Goal: Task Accomplishment & Management: Use online tool/utility

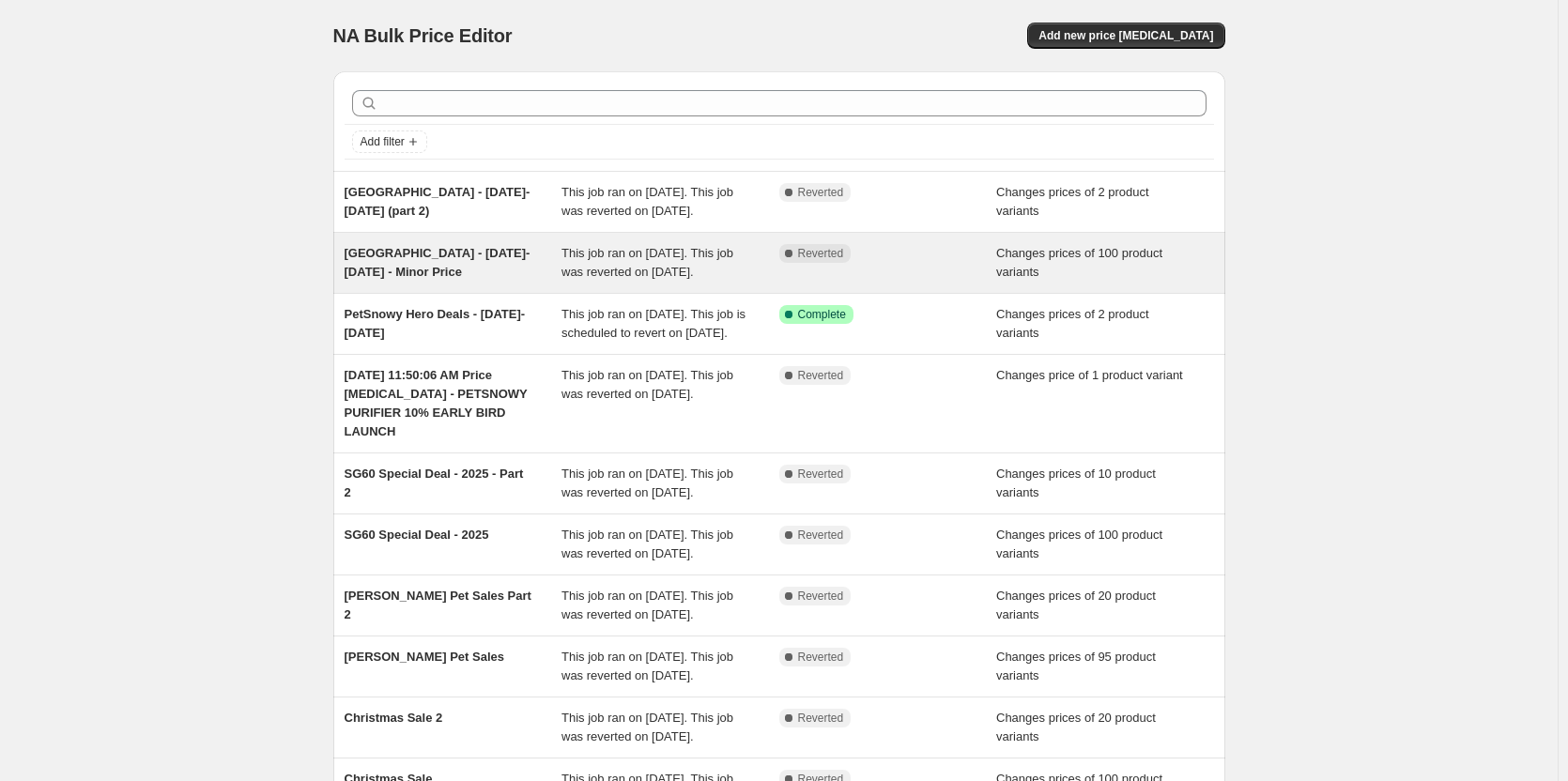
click at [393, 275] on span "[GEOGRAPHIC_DATA] - [DATE]-[DATE] - Minor Price" at bounding box center [437, 262] width 186 height 33
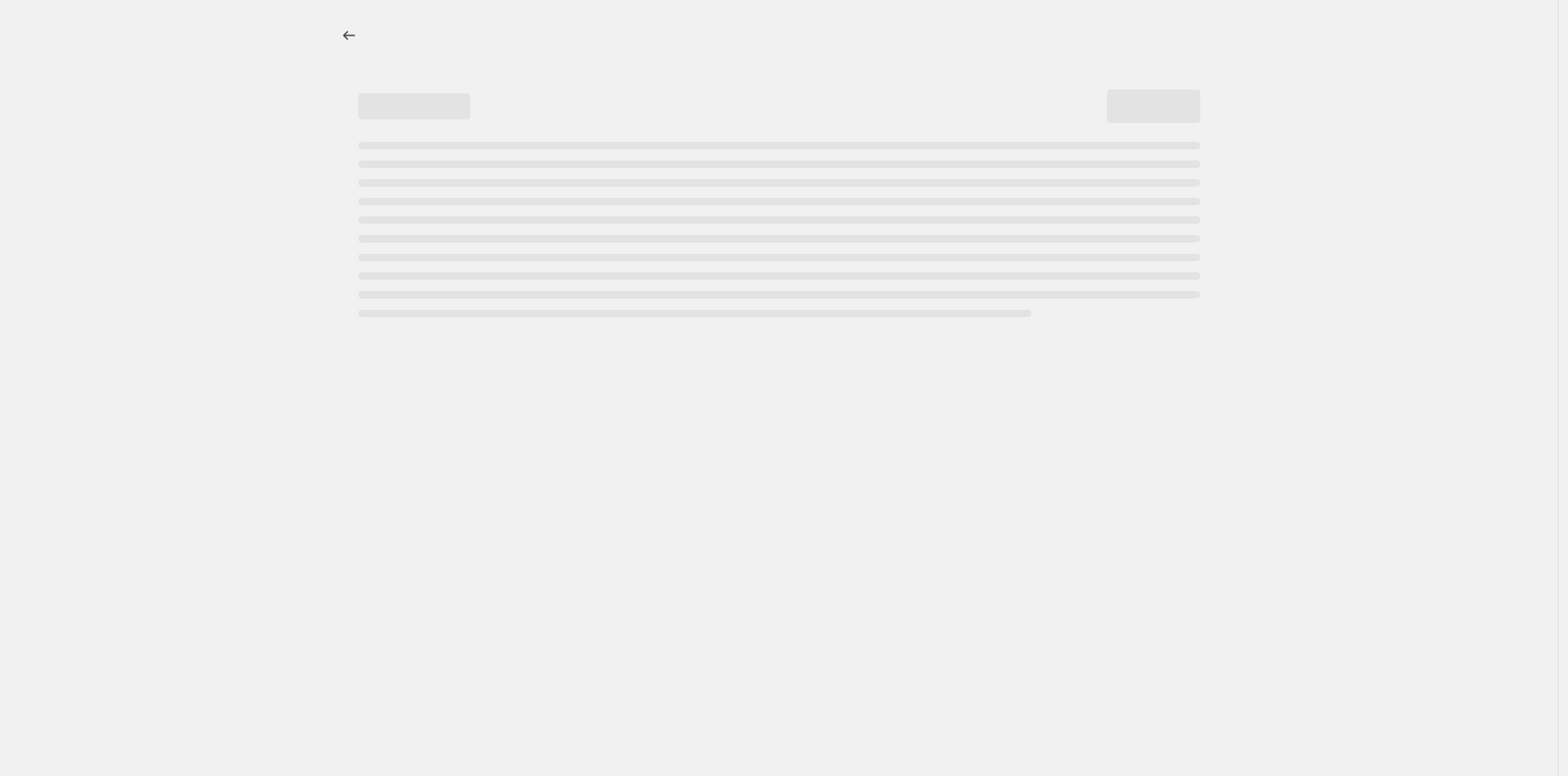
select select "product_status"
select select "inventory_quantity"
select select ">"
select select "vendor"
select select "not_equal"
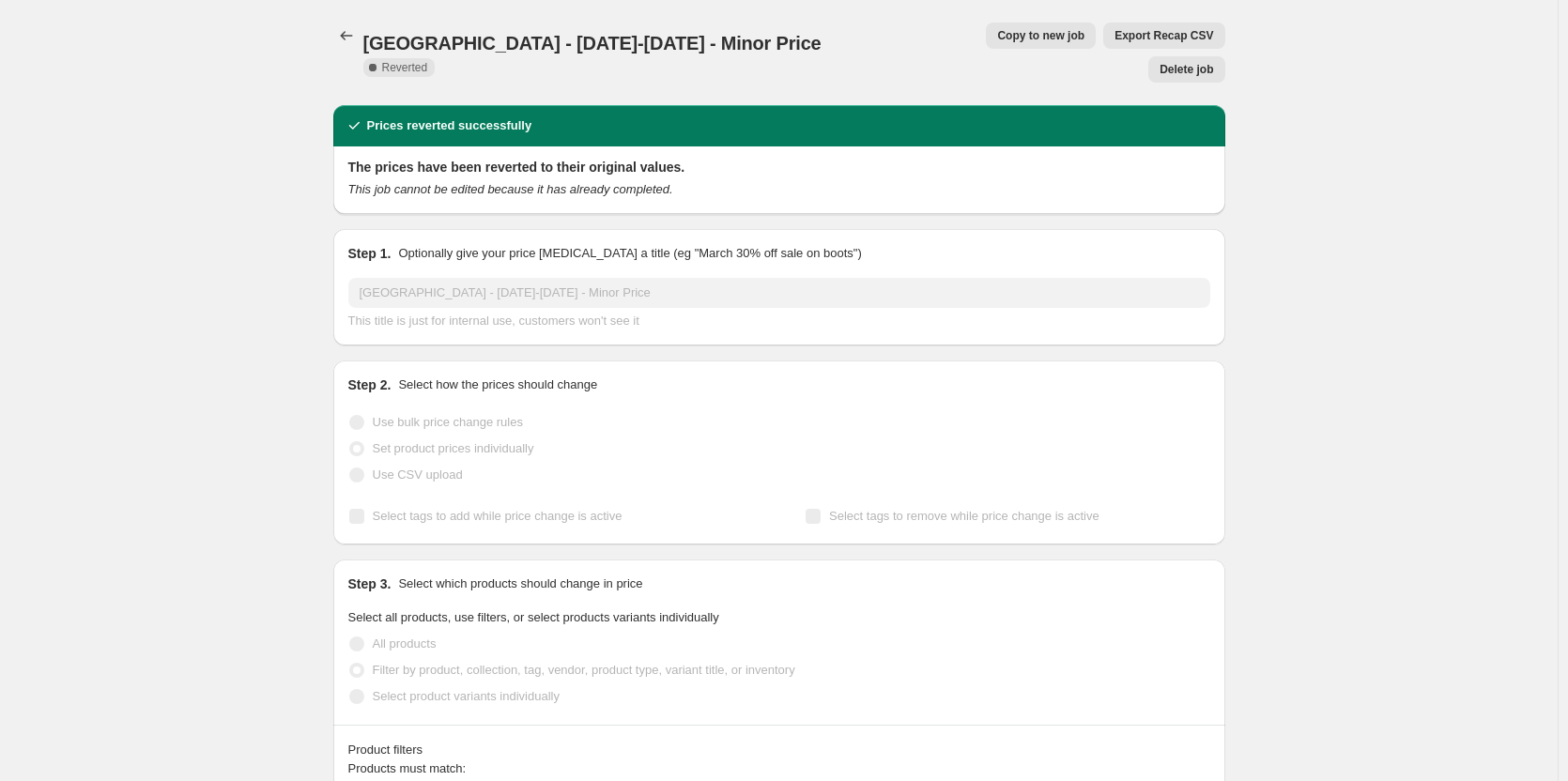
click at [998, 35] on span "Copy to new job" at bounding box center [1041, 35] width 87 height 15
select select "product_status"
select select "inventory_quantity"
select select ">"
select select "vendor"
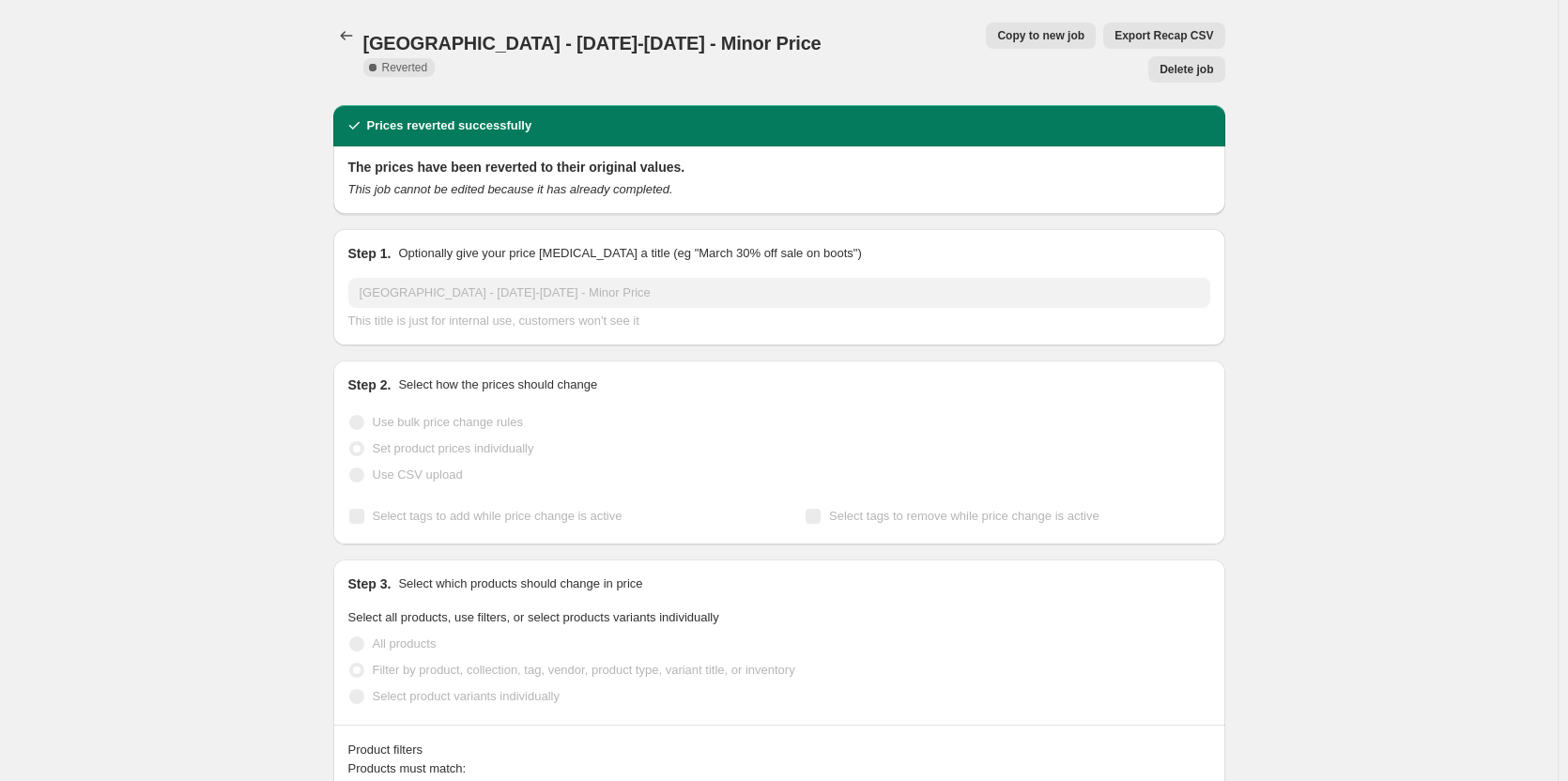
select select "not_equal"
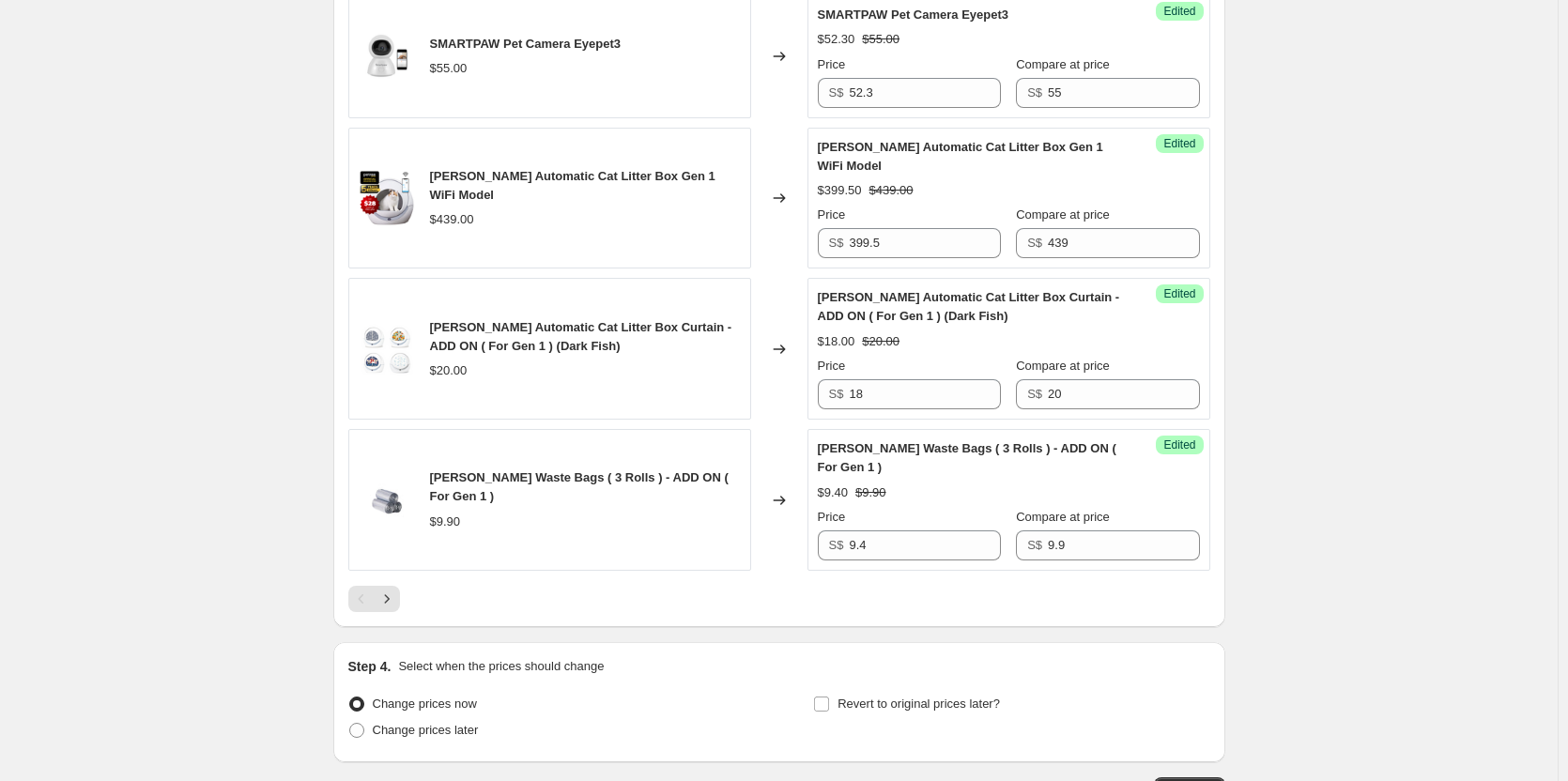
scroll to position [3447, 0]
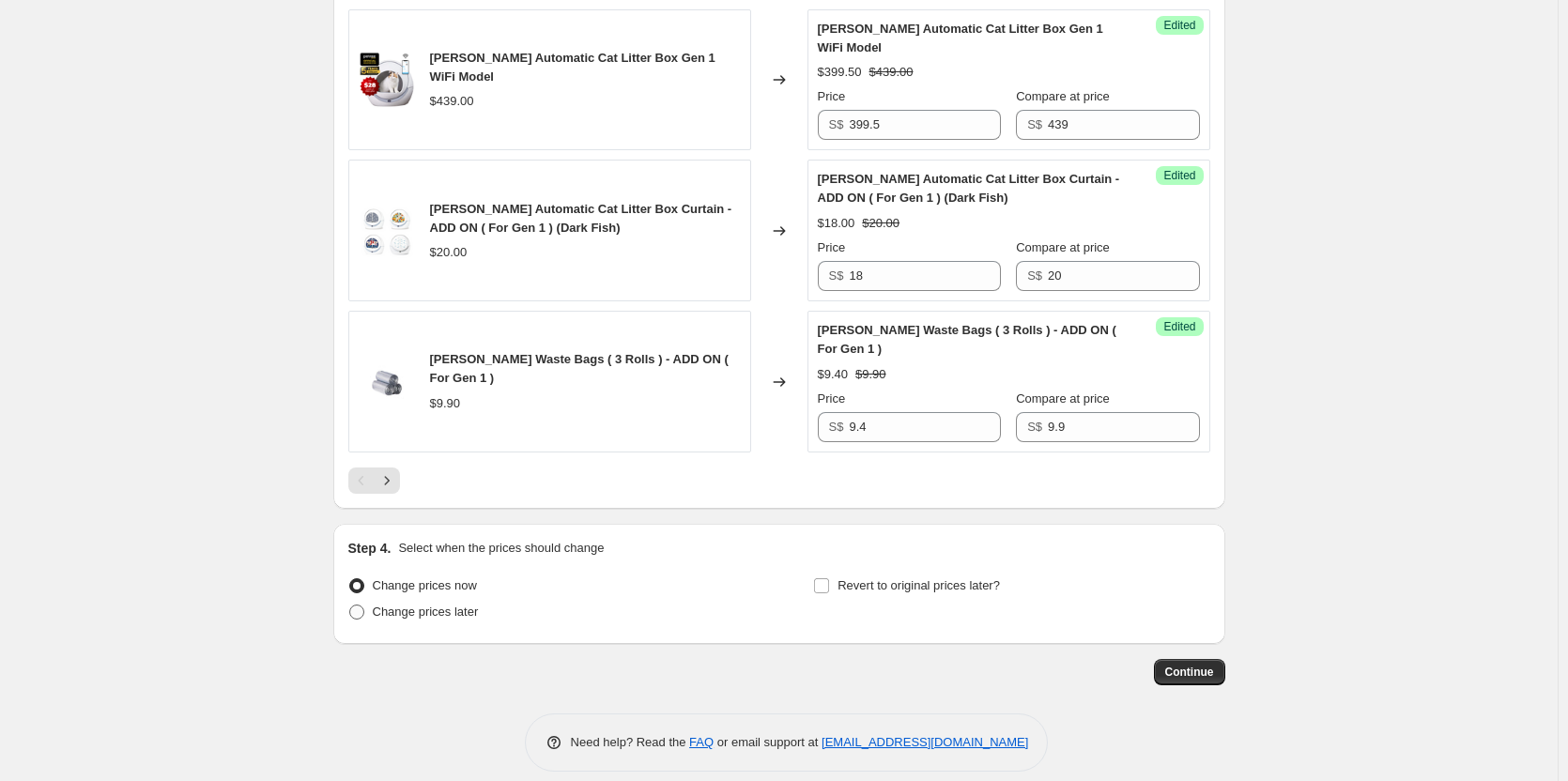
click at [437, 605] on span "Change prices later" at bounding box center [425, 612] width 106 height 14
click at [351, 605] on input "Change prices later" at bounding box center [350, 605] width 1 height 1
radio input "true"
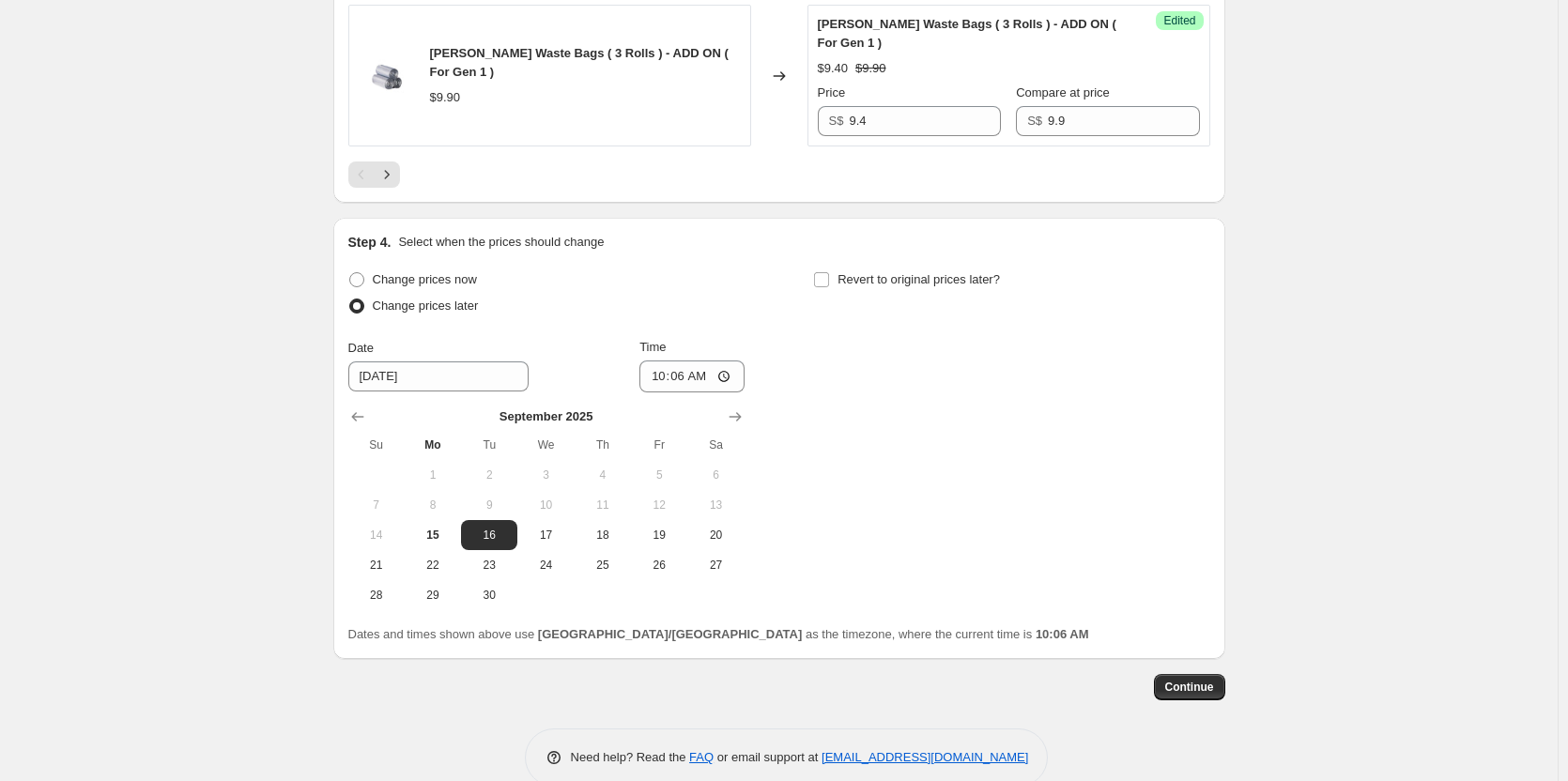
scroll to position [3768, 0]
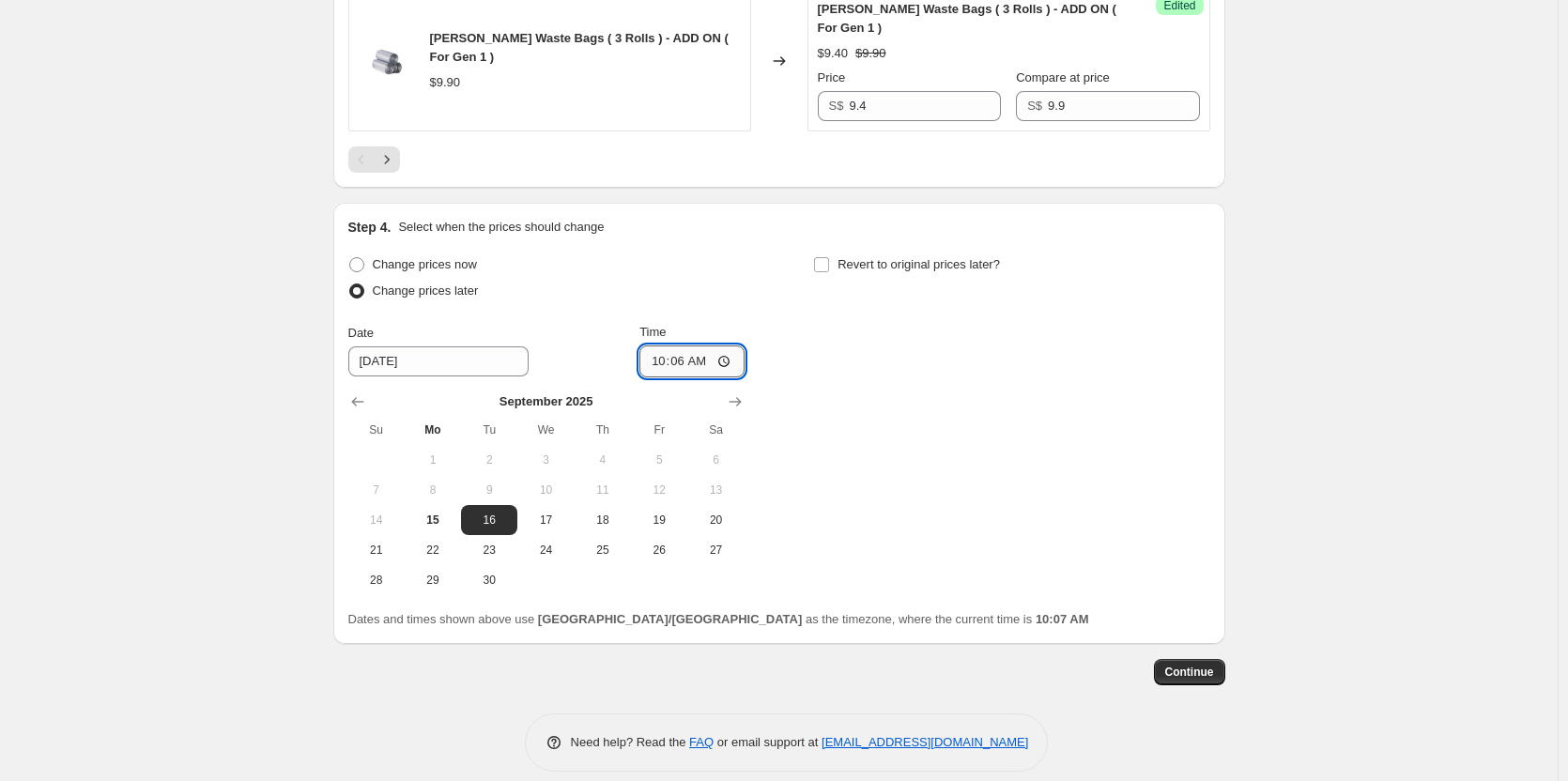
click at [669, 346] on input "10:06" at bounding box center [691, 362] width 105 height 32
type input "00:00"
click at [826, 258] on input "Revert to original prices later?" at bounding box center [821, 265] width 15 height 15
checkbox input "true"
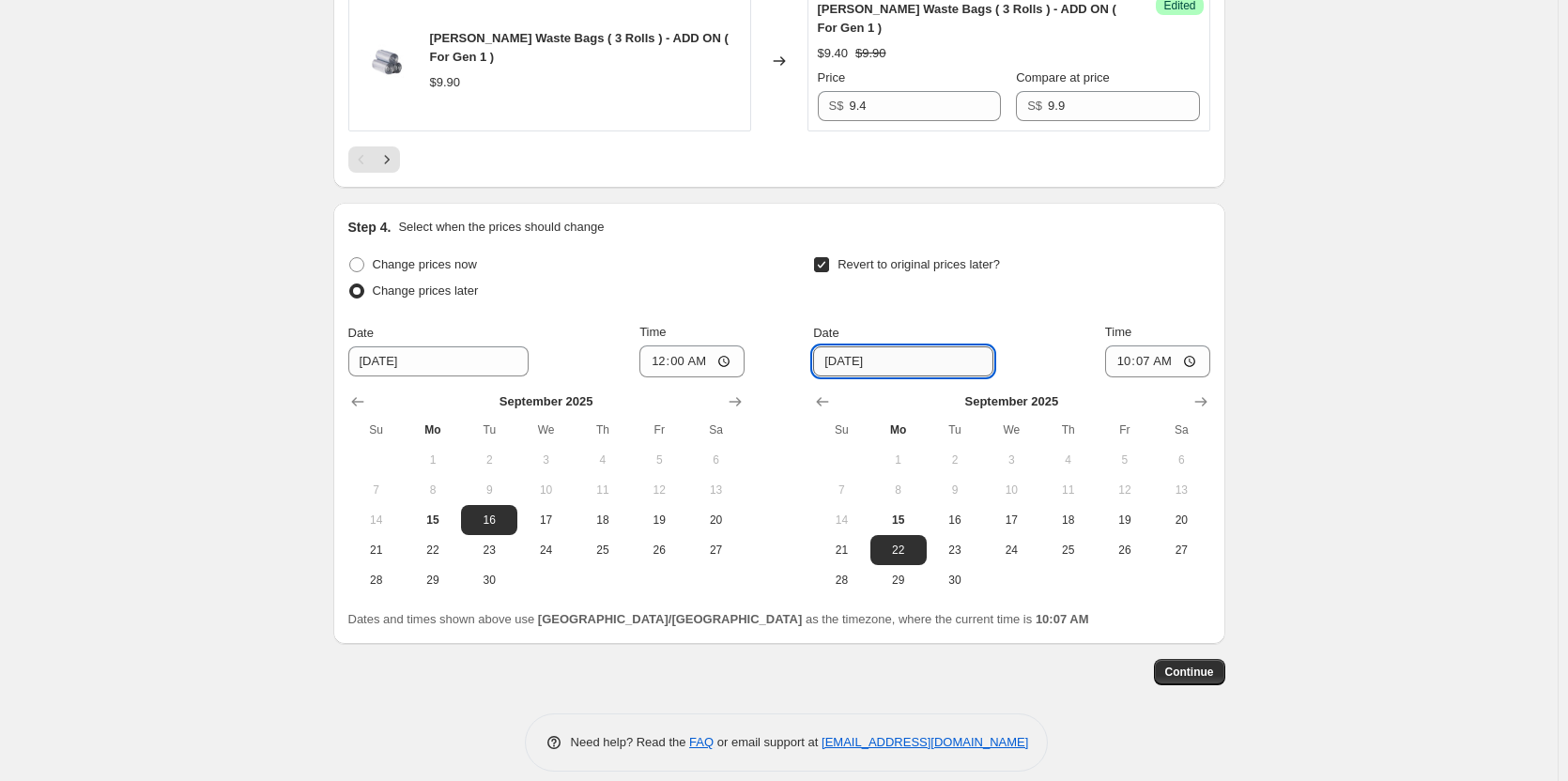
click at [828, 347] on input "[DATE]" at bounding box center [903, 362] width 181 height 30
click at [964, 573] on span "30" at bounding box center [955, 580] width 41 height 15
type input "[DATE]"
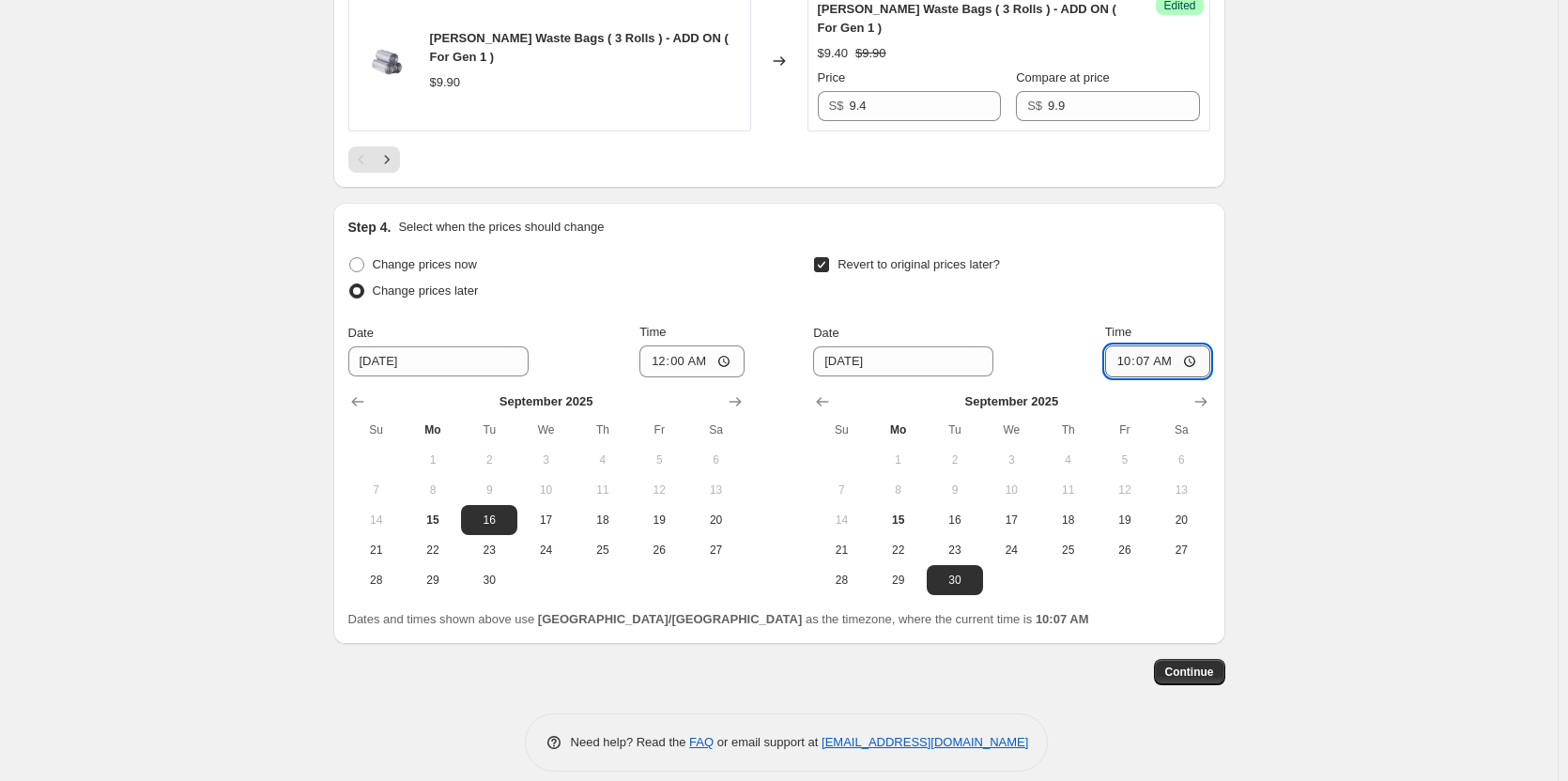
click at [1145, 346] on input "10:07" at bounding box center [1158, 362] width 105 height 32
click at [1133, 346] on input "10:07" at bounding box center [1158, 362] width 105 height 32
type input "12:59"
click at [1205, 665] on span "Continue" at bounding box center [1189, 672] width 49 height 15
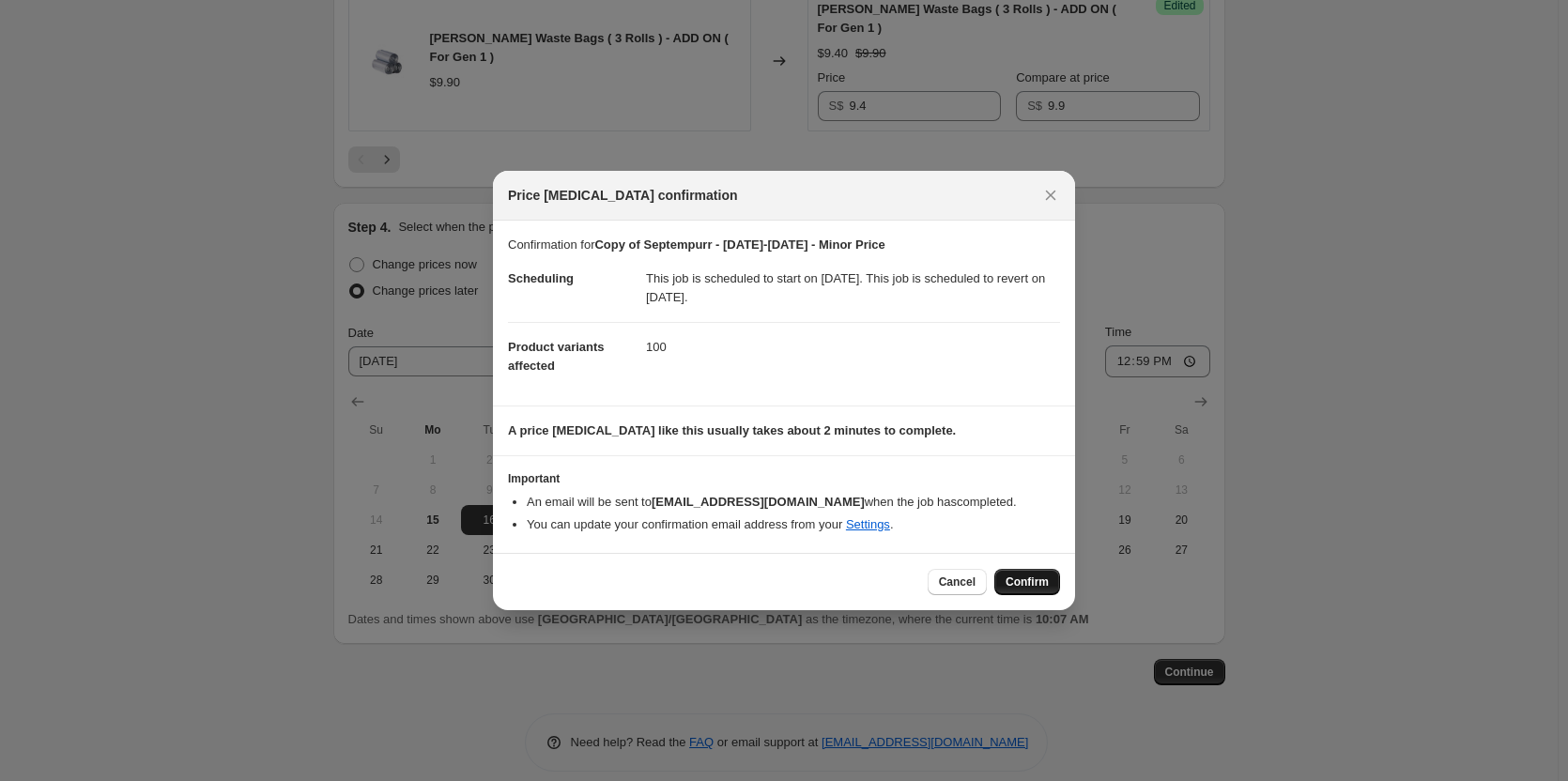
click at [1017, 577] on span "Confirm" at bounding box center [1027, 581] width 43 height 15
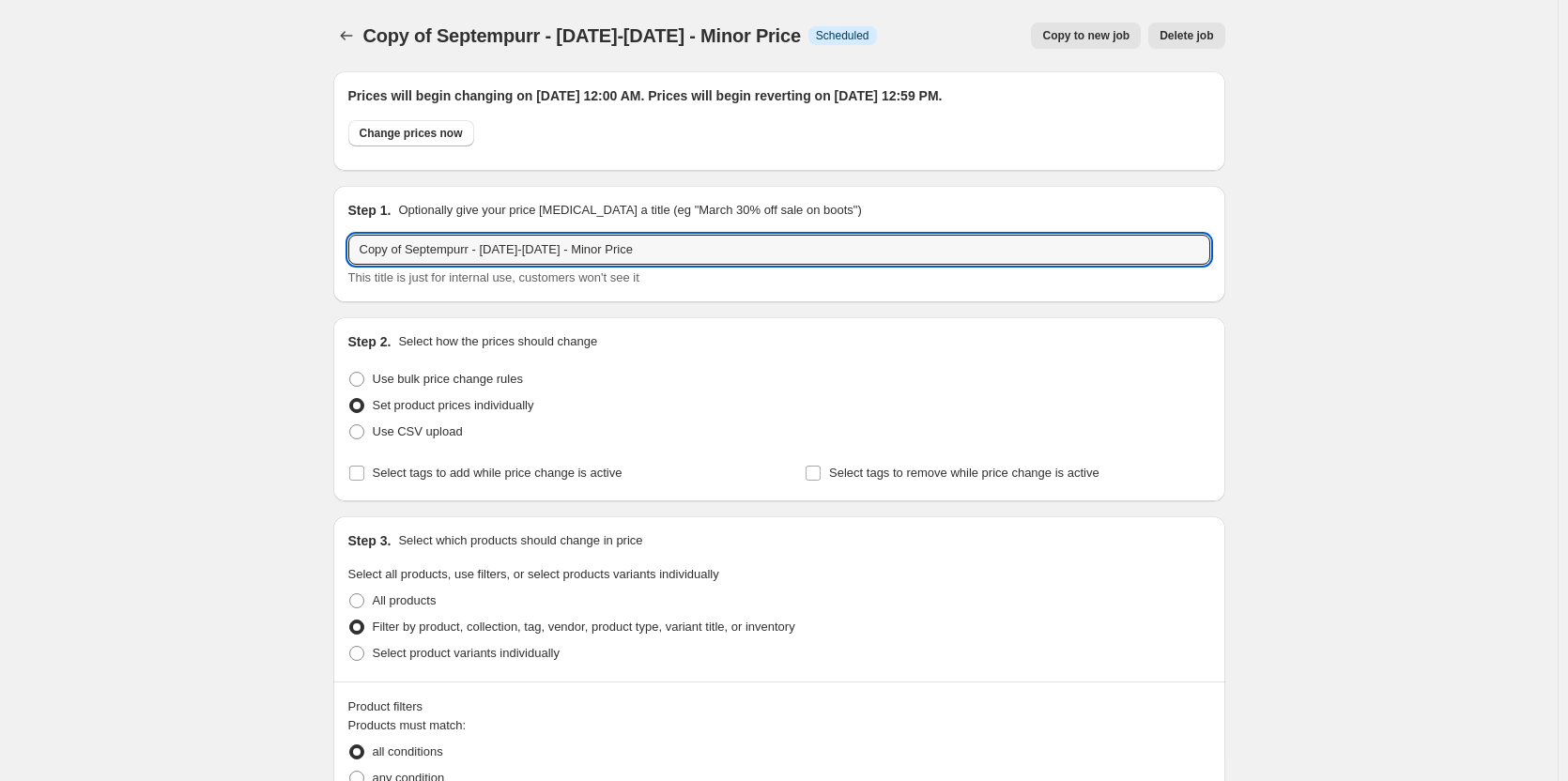
drag, startPoint x: 406, startPoint y: 256, endPoint x: 307, endPoint y: 251, distance: 99.1
type input "[GEOGRAPHIC_DATA] - [DATE]-[DATE] - Minor Price"
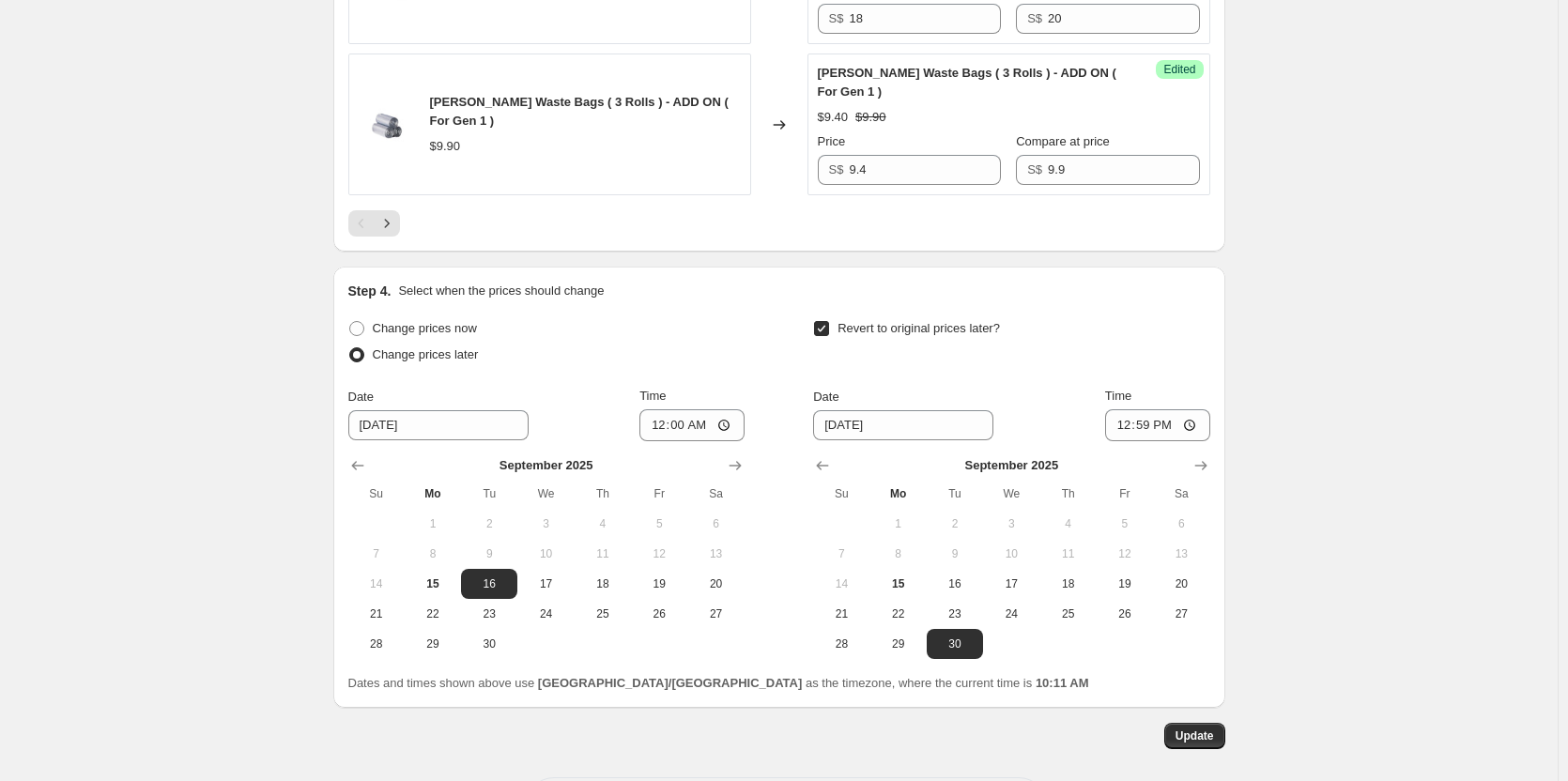
scroll to position [3882, 0]
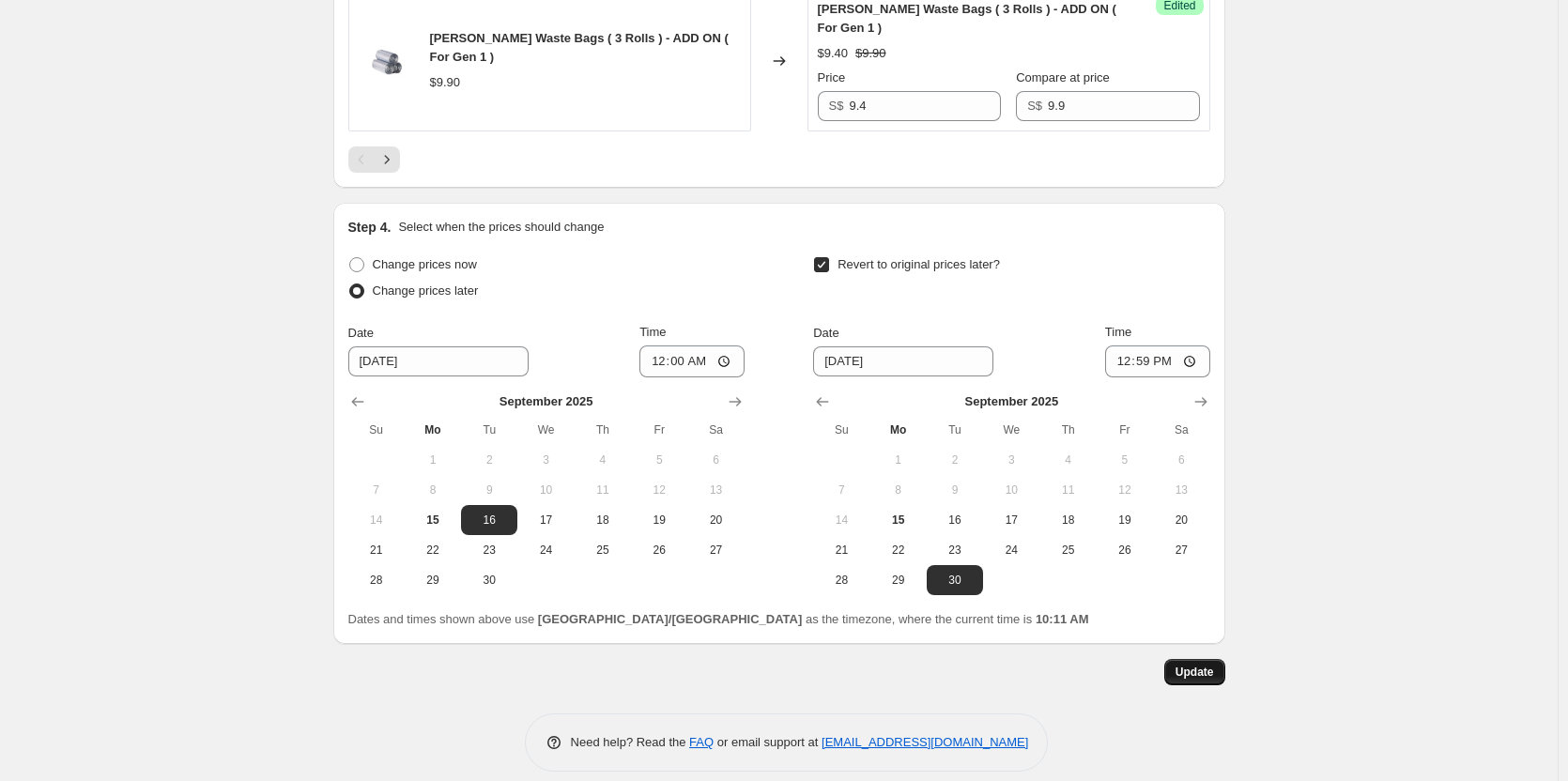
click at [1207, 665] on span "Update" at bounding box center [1194, 672] width 39 height 15
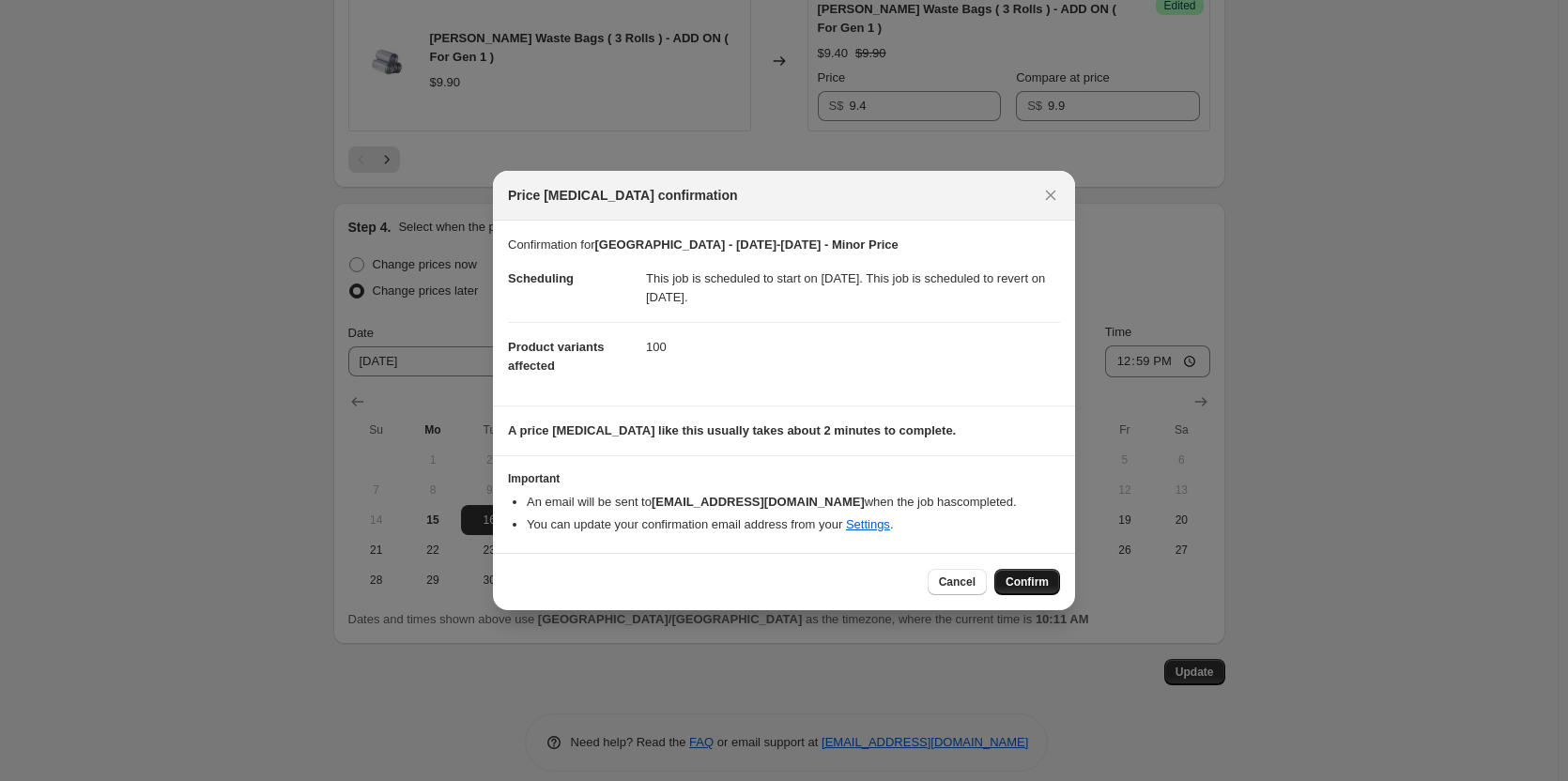
click at [1036, 582] on span "Confirm" at bounding box center [1027, 581] width 43 height 15
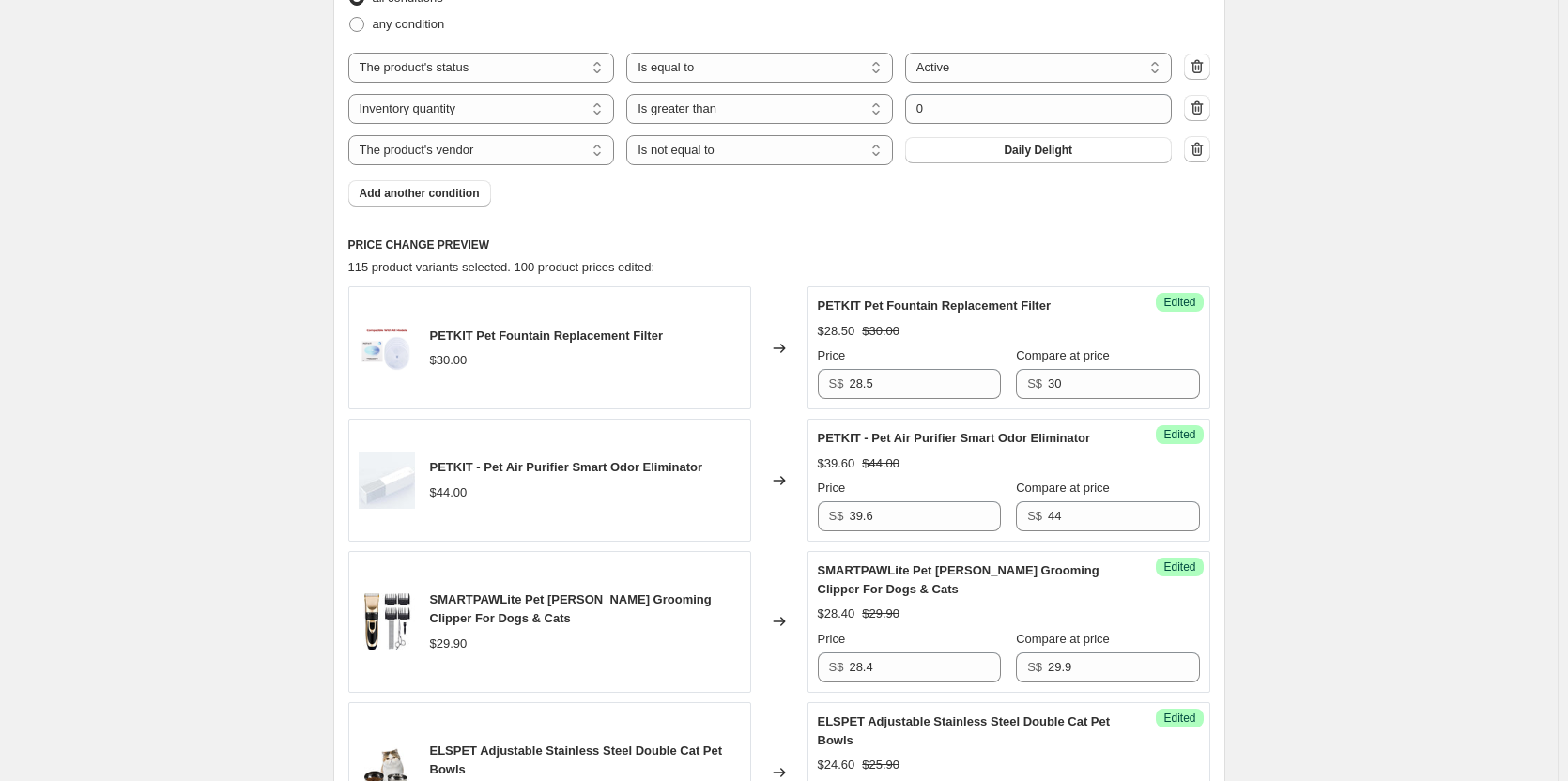
scroll to position [783, 0]
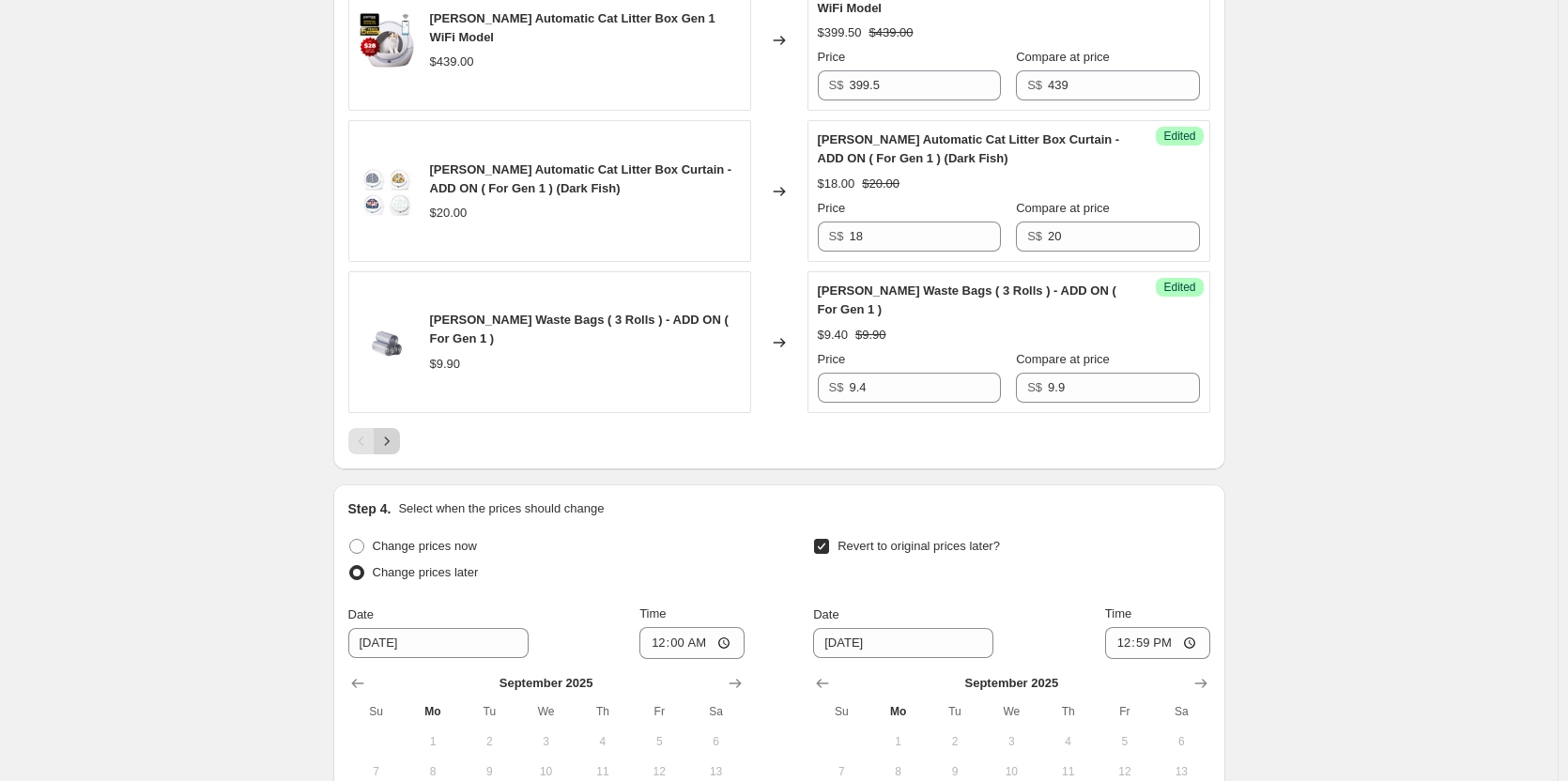
click at [400, 428] on button "Next" at bounding box center [387, 441] width 26 height 26
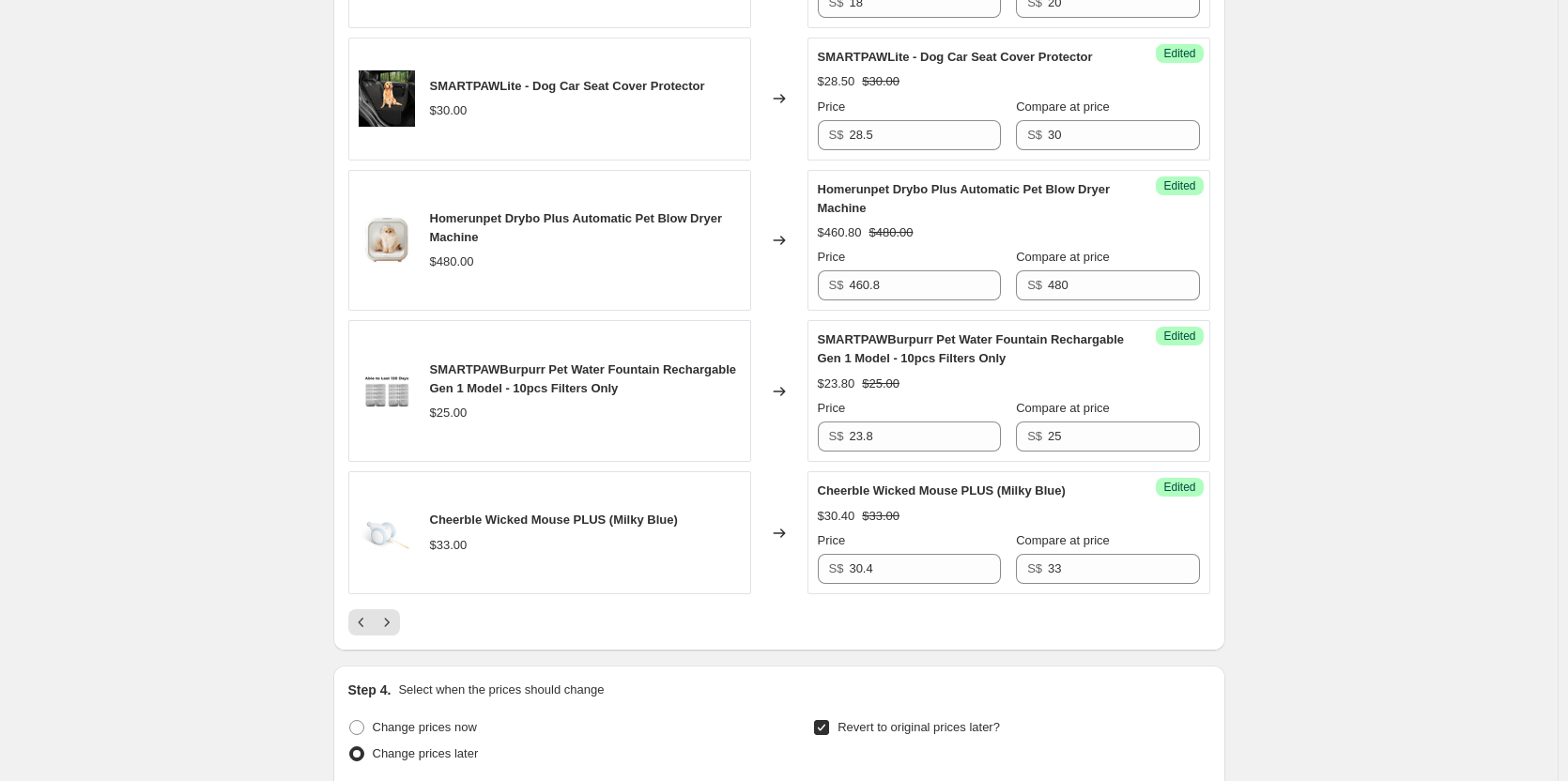
scroll to position [3507, 0]
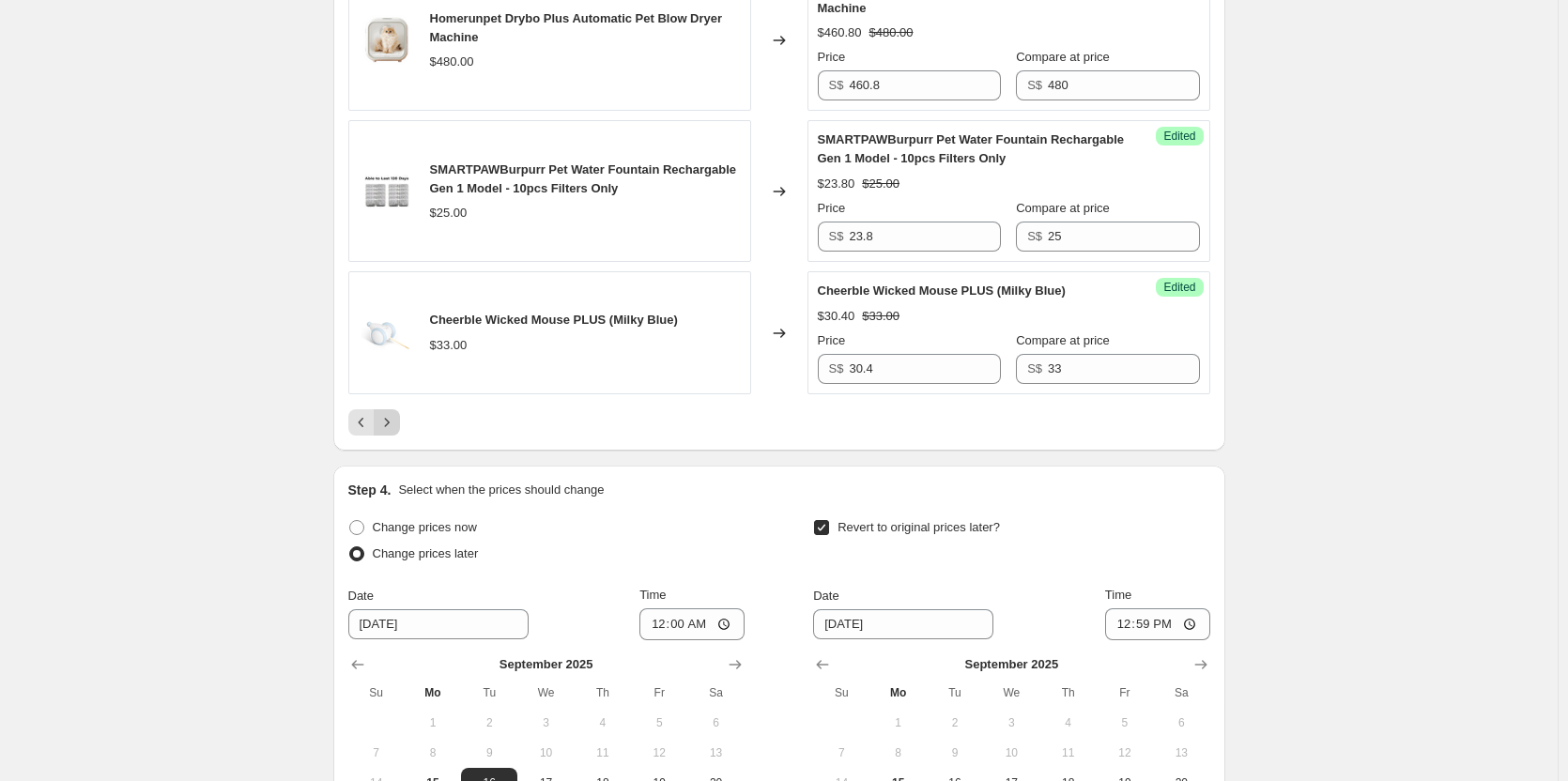
click at [392, 413] on icon "Next" at bounding box center [387, 422] width 19 height 19
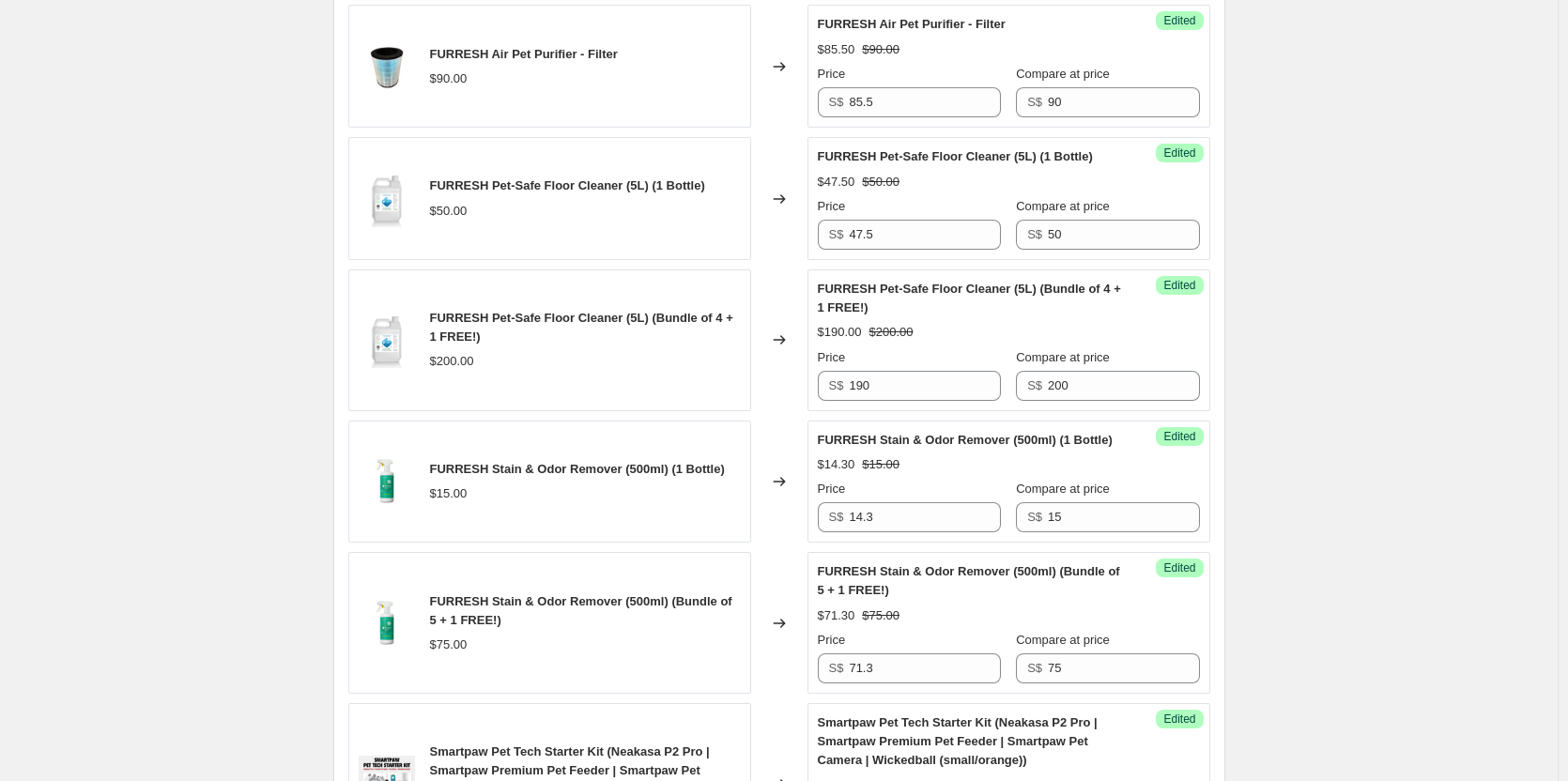
scroll to position [3413, 0]
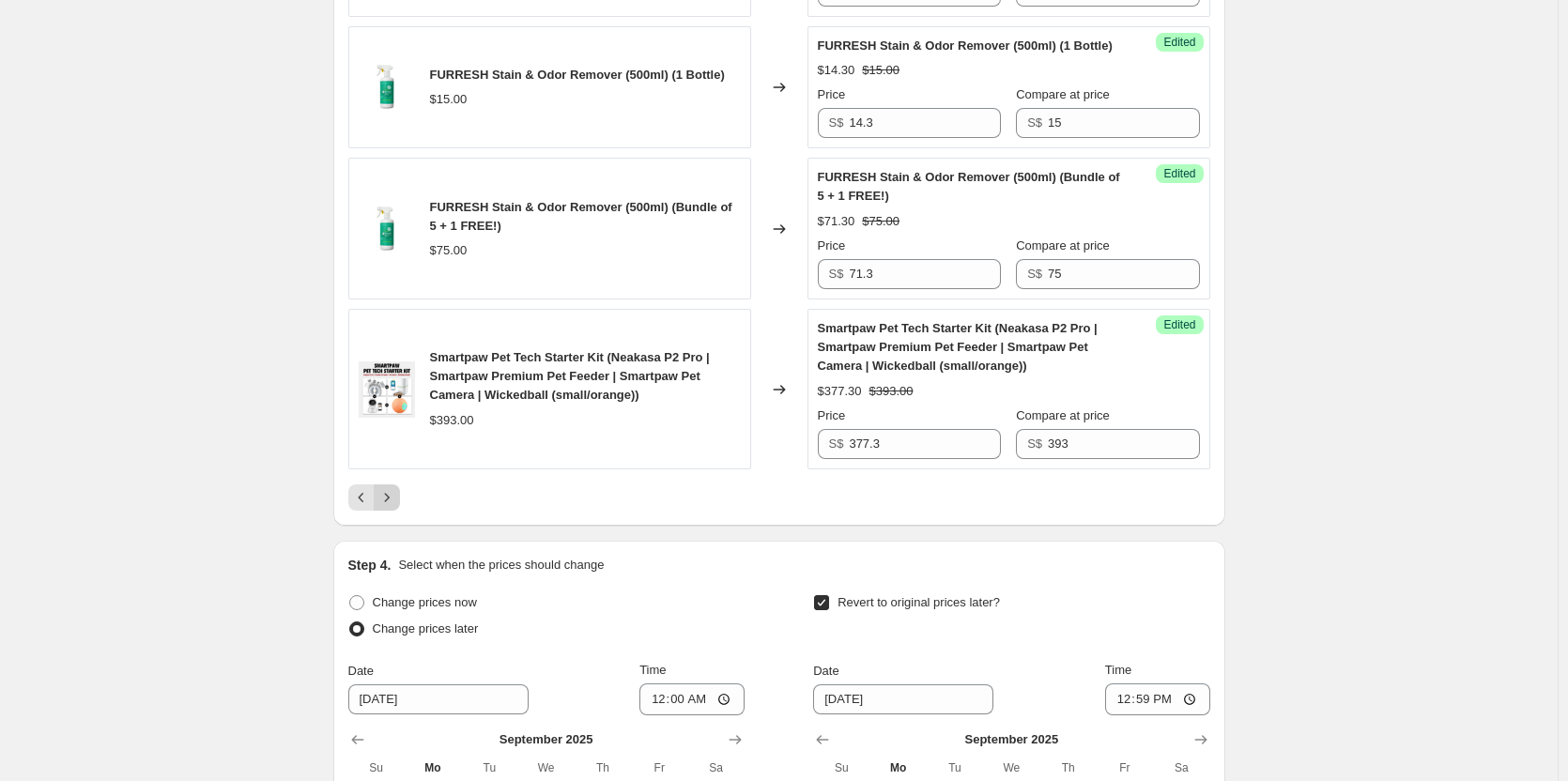
click at [388, 507] on icon "Next" at bounding box center [387, 497] width 19 height 19
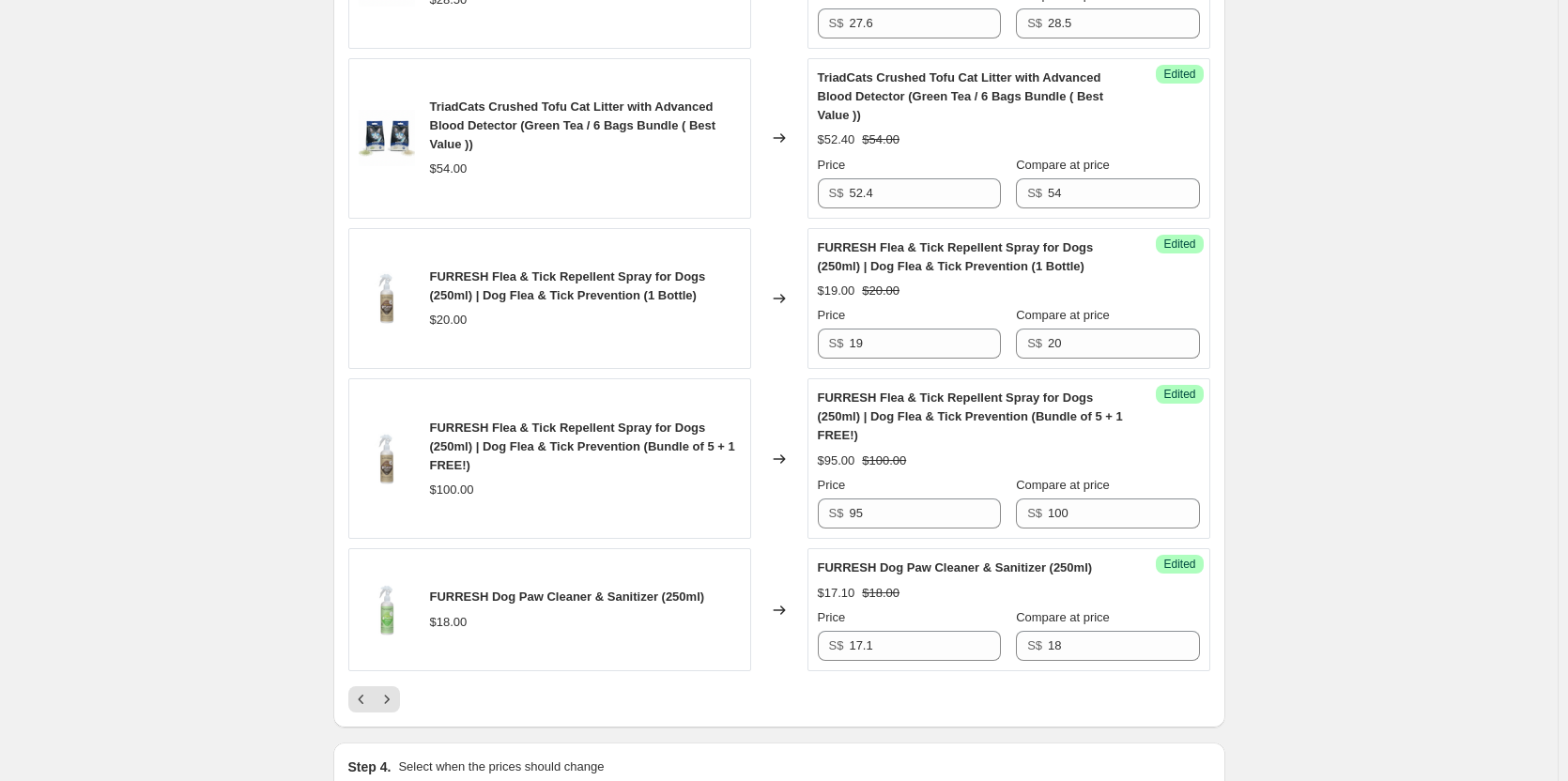
scroll to position [4164, 0]
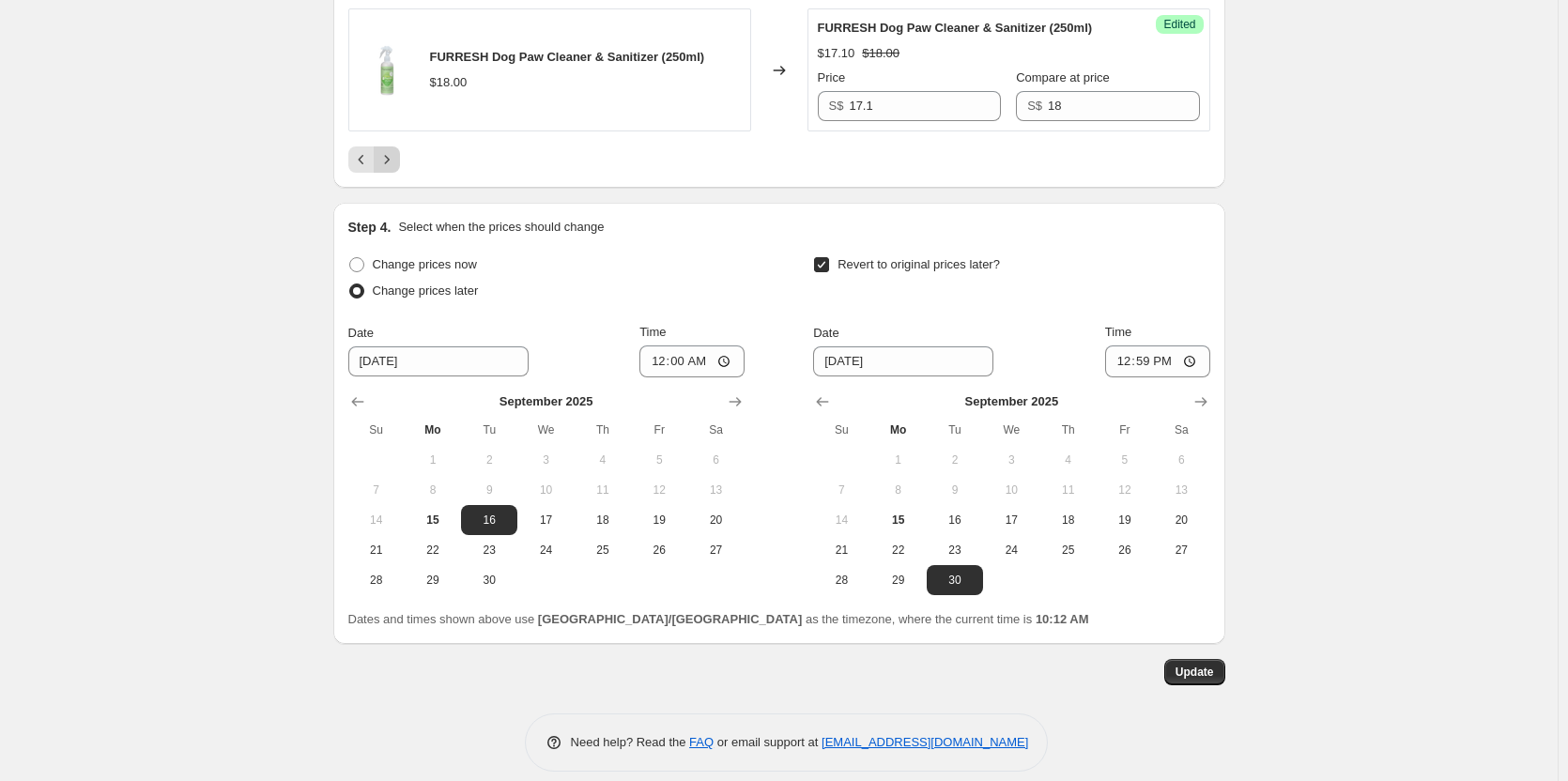
click at [389, 155] on icon "Next" at bounding box center [387, 159] width 5 height 8
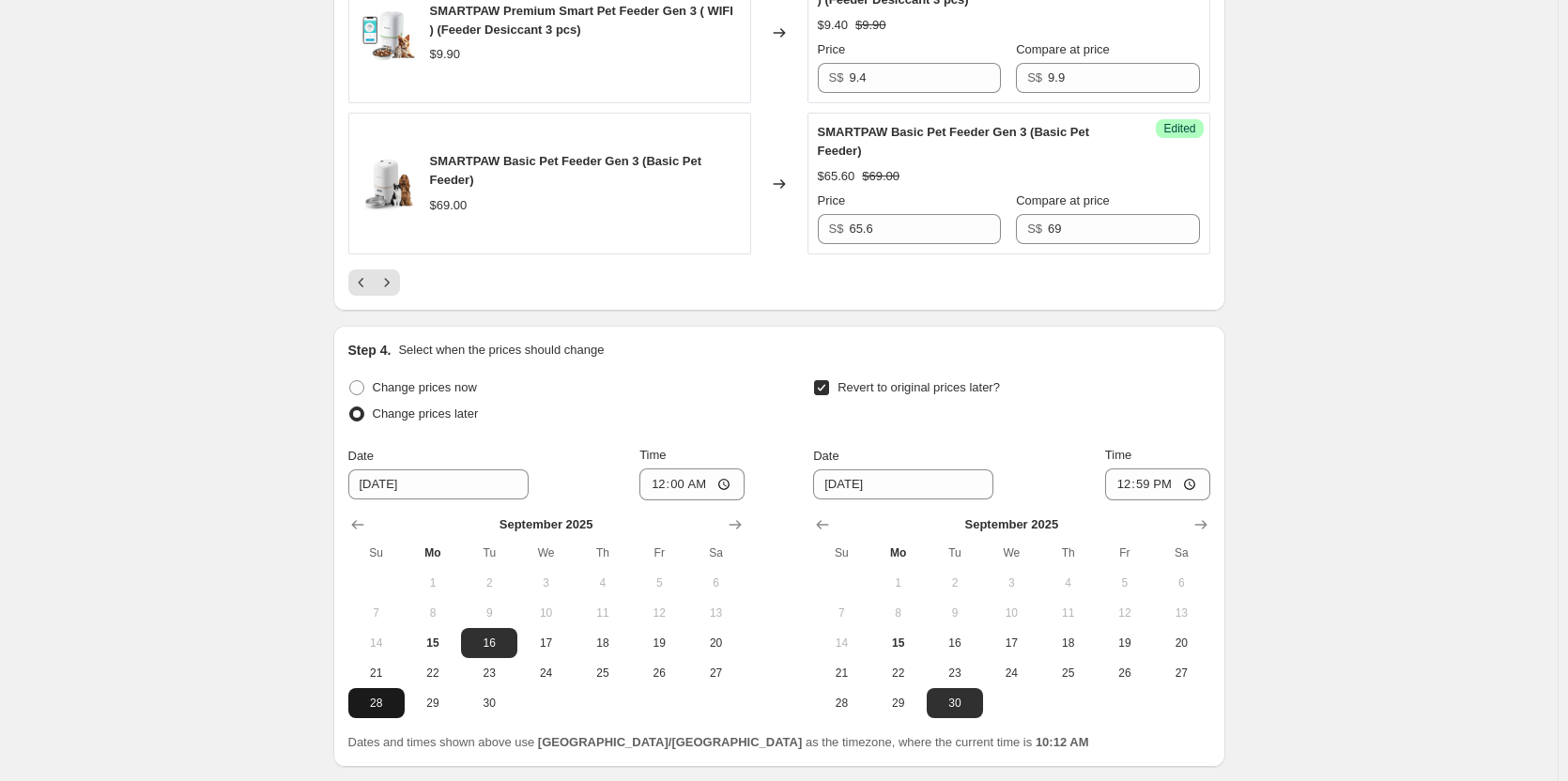
scroll to position [3939, 0]
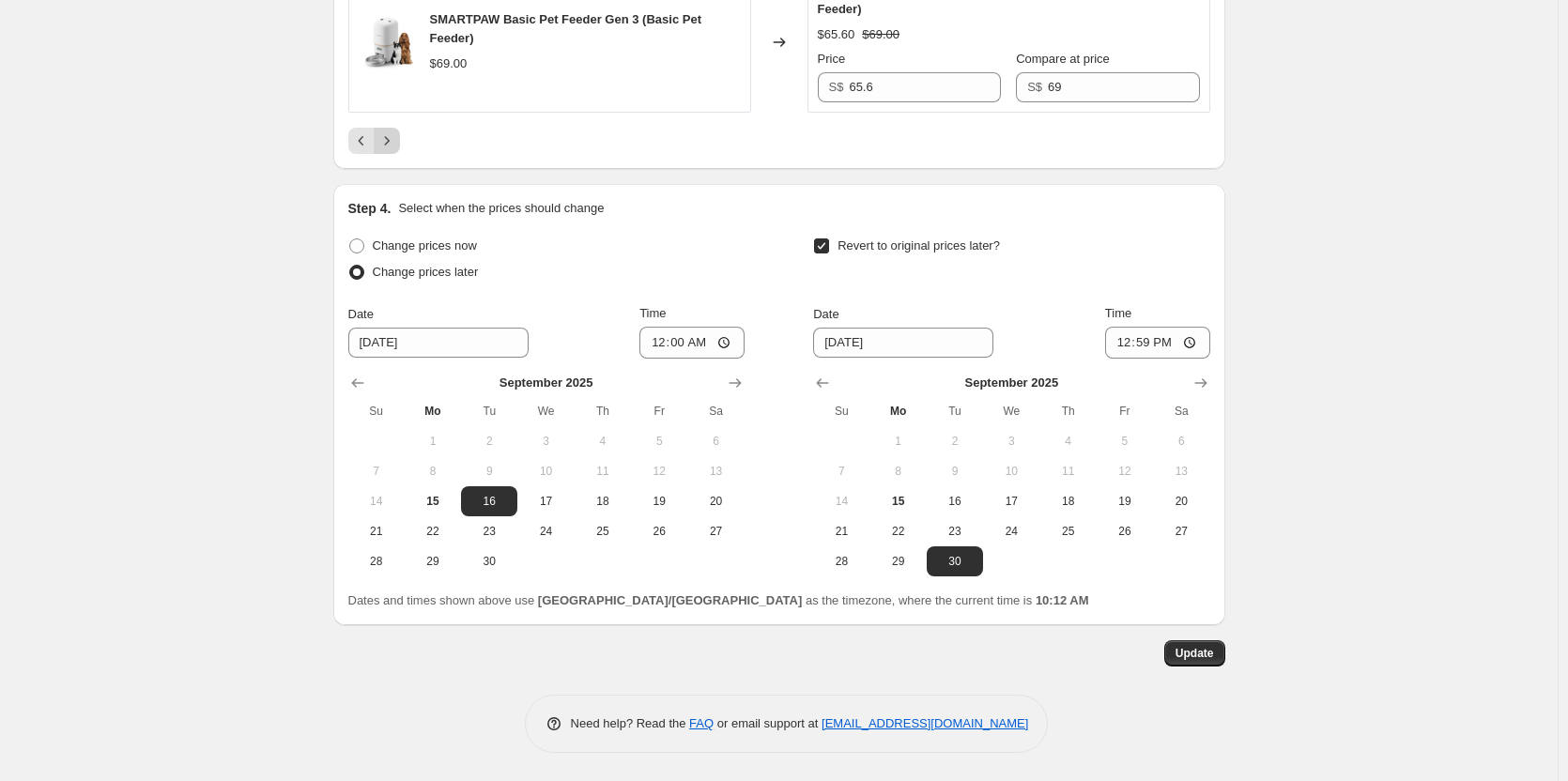
click at [392, 146] on icon "Next" at bounding box center [387, 141] width 19 height 19
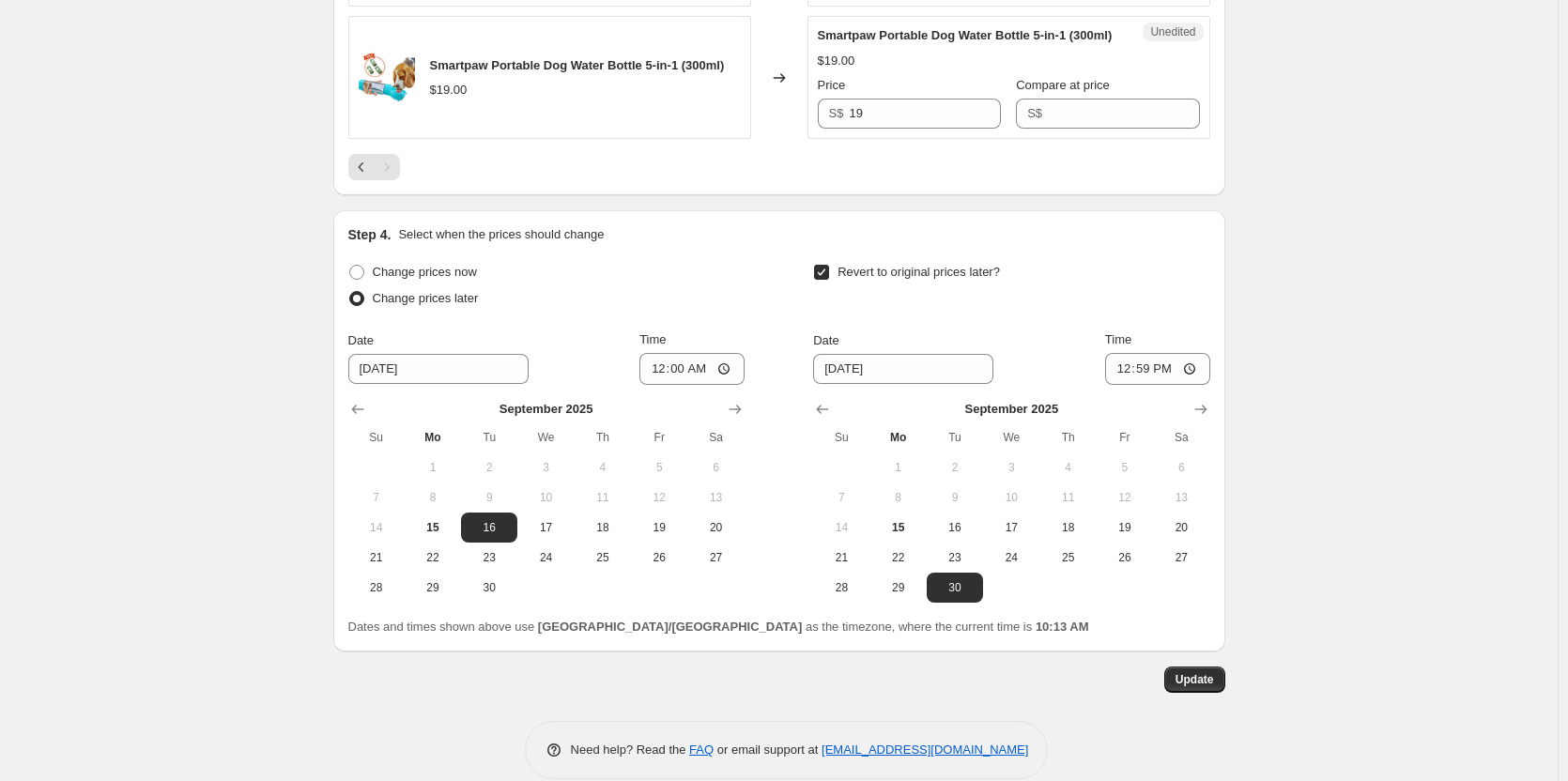
scroll to position [3202, 0]
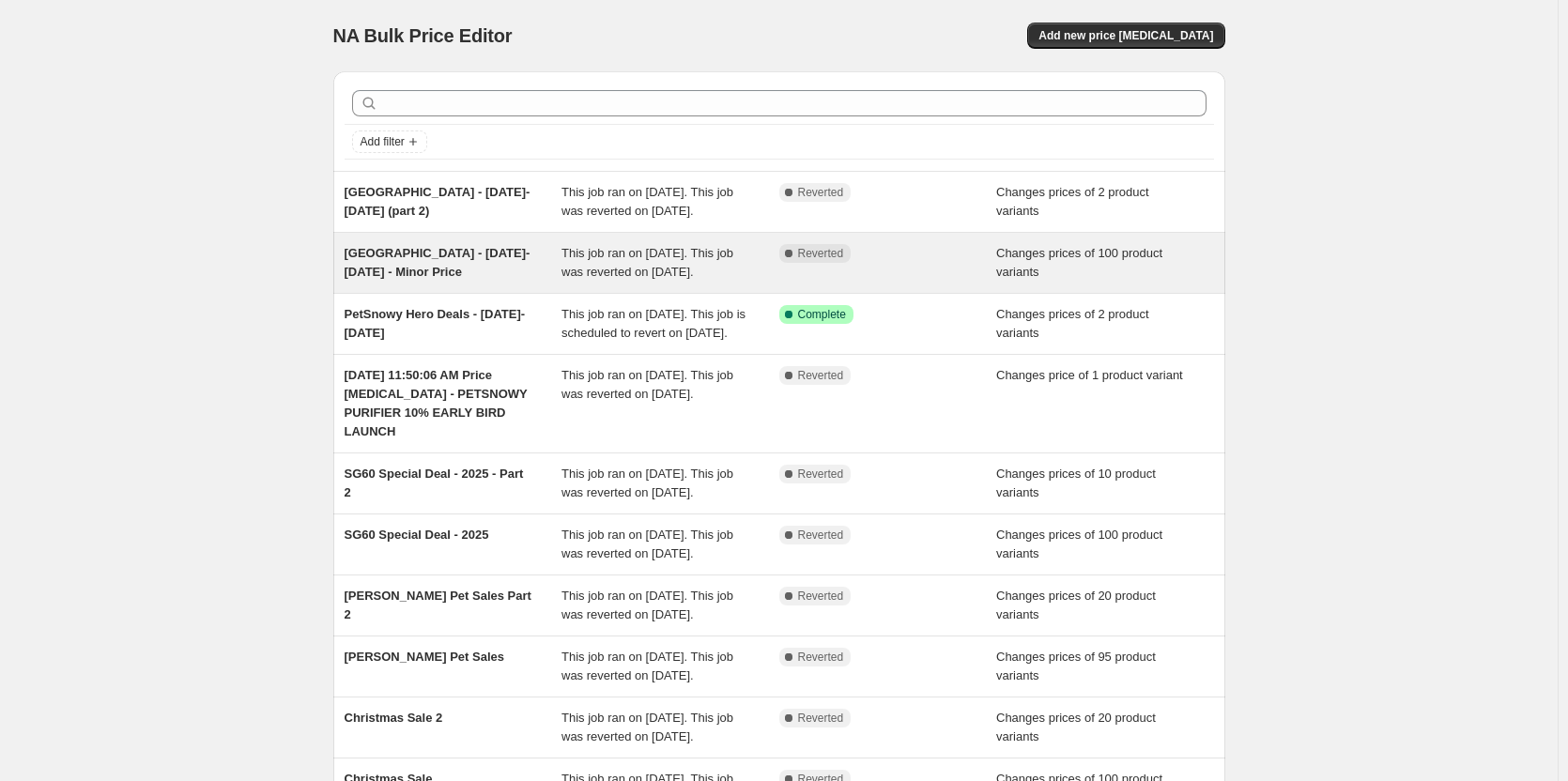
click at [473, 282] on div "[GEOGRAPHIC_DATA] - [DATE]-[DATE] - Minor Price" at bounding box center [453, 263] width 218 height 38
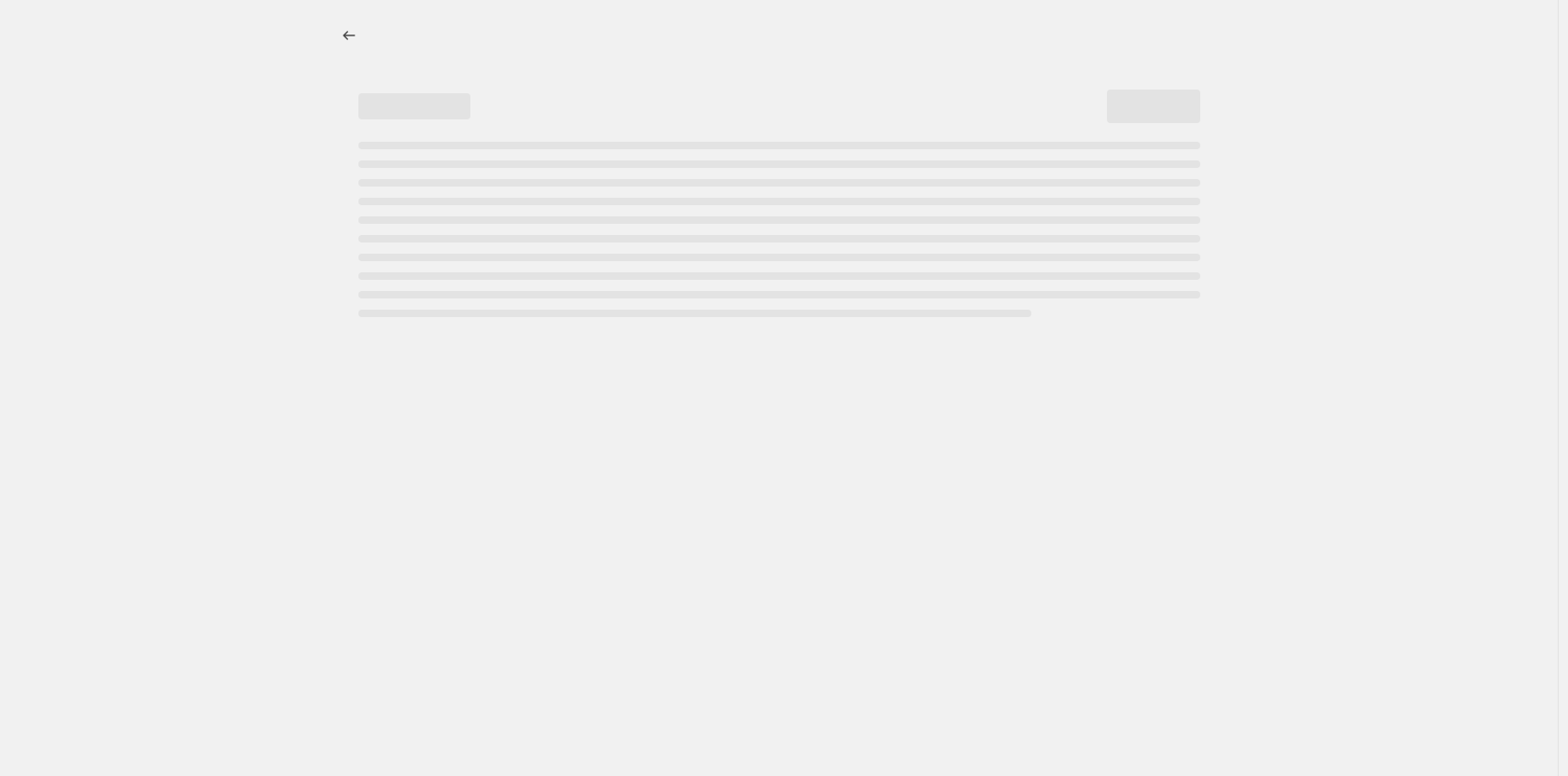
select select "product_status"
select select "inventory_quantity"
select select ">"
select select "vendor"
select select "not_equal"
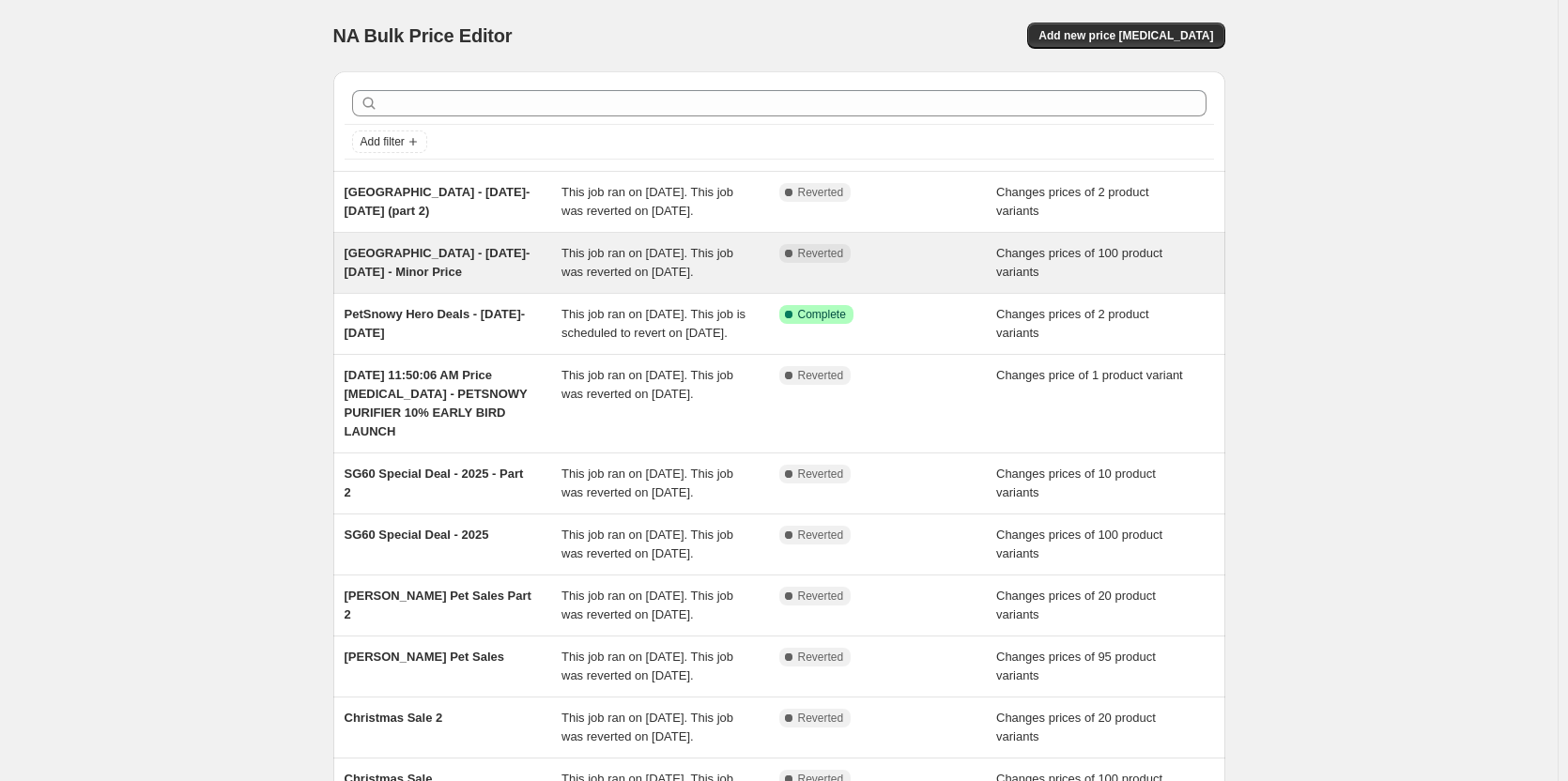
click at [471, 282] on div "[GEOGRAPHIC_DATA] - [DATE]-[DATE] - Minor Price" at bounding box center [453, 263] width 218 height 38
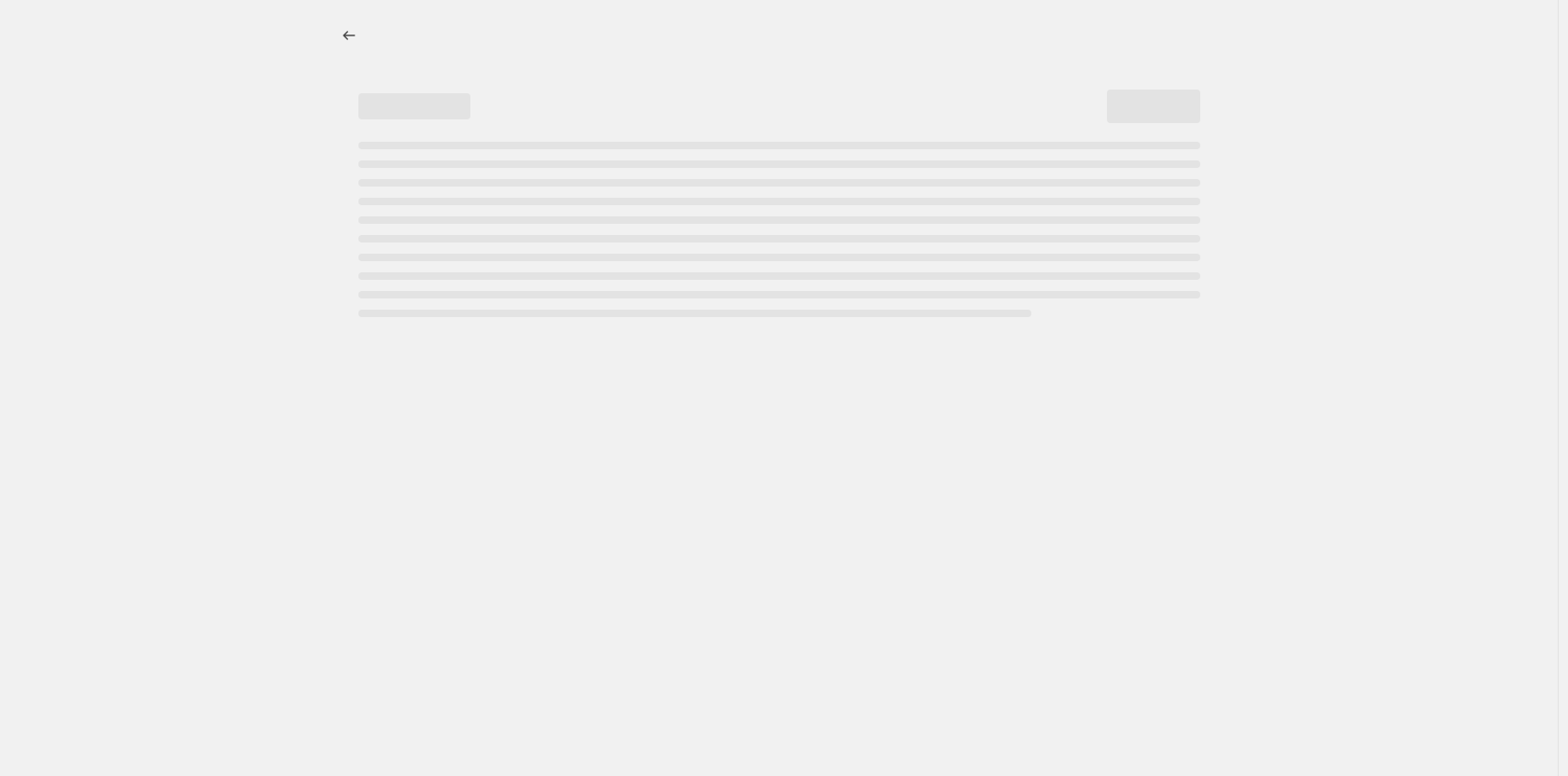
select select "product_status"
select select "inventory_quantity"
select select ">"
select select "vendor"
select select "not_equal"
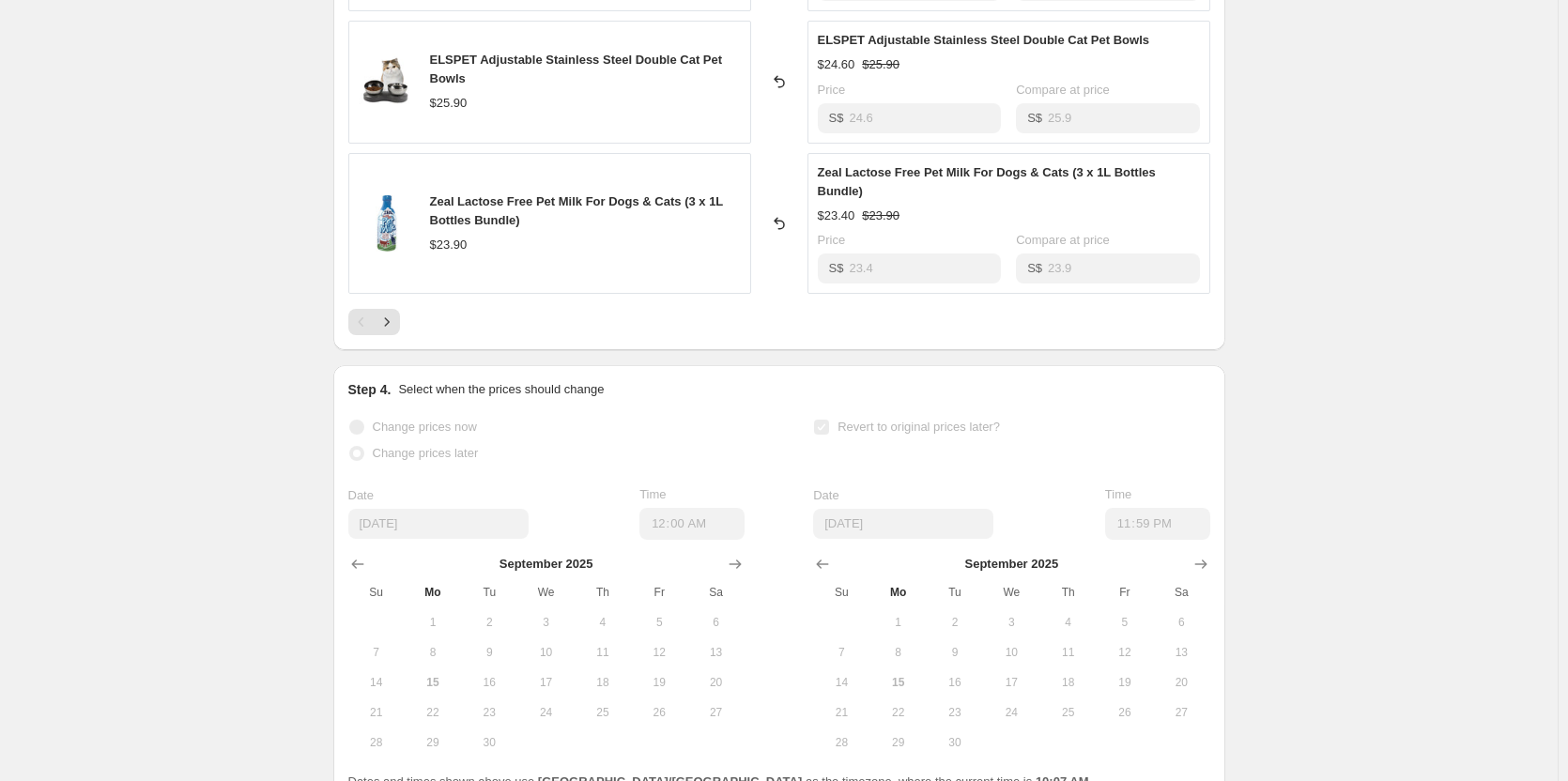
scroll to position [1548, 0]
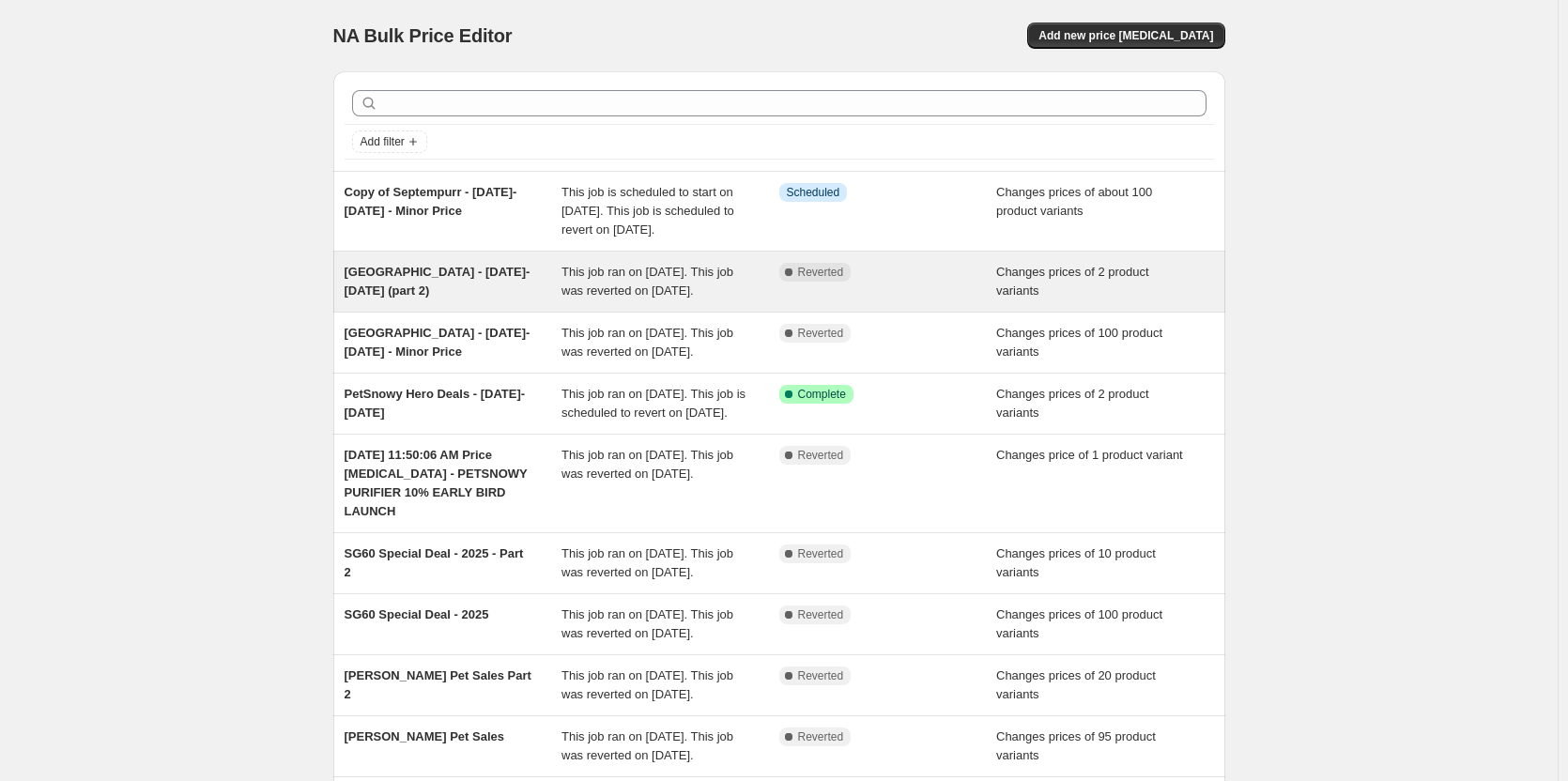
click at [952, 301] on div "Complete Reverted" at bounding box center [888, 282] width 218 height 38
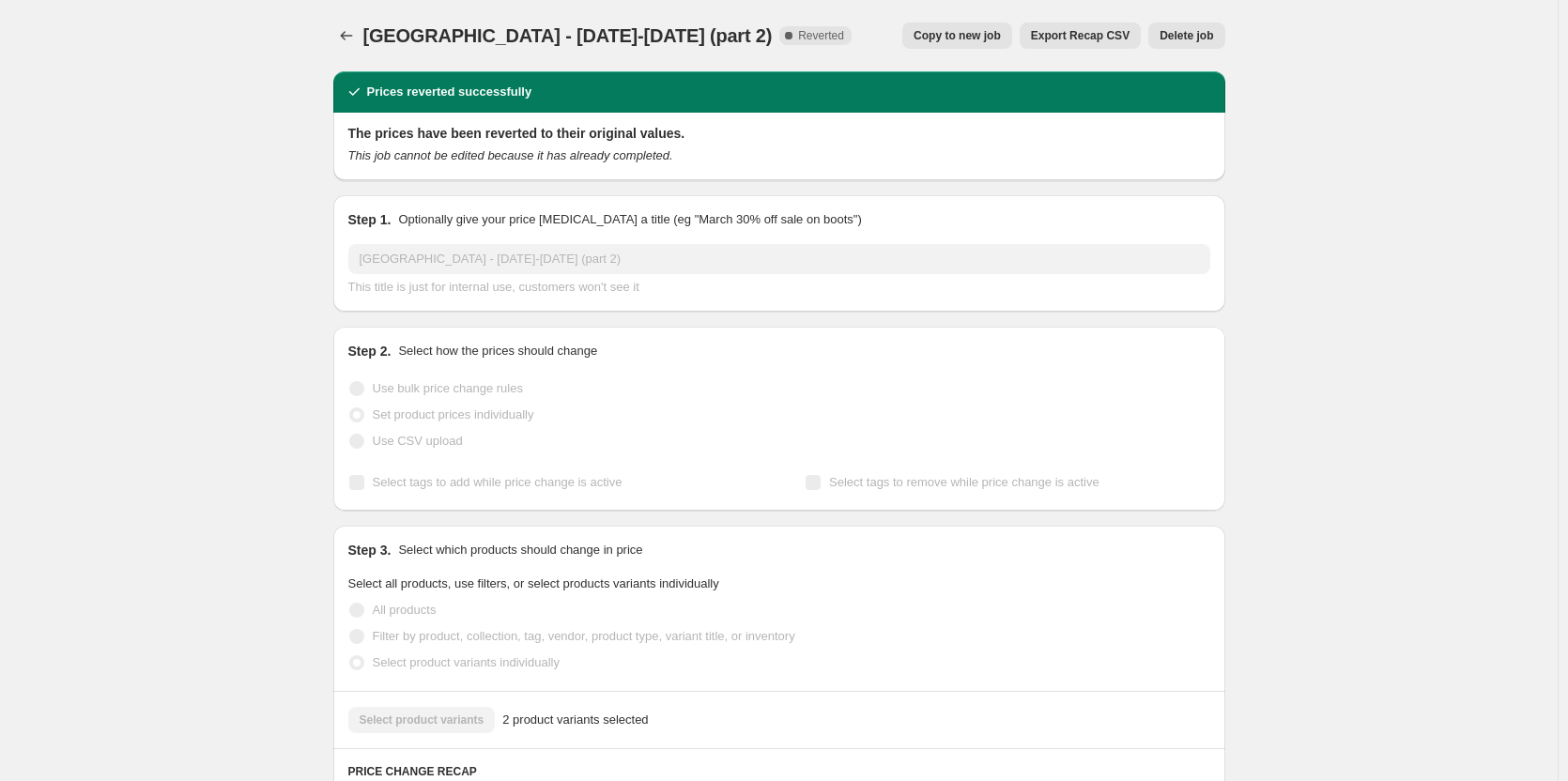
click at [944, 37] on span "Copy to new job" at bounding box center [957, 35] width 87 height 15
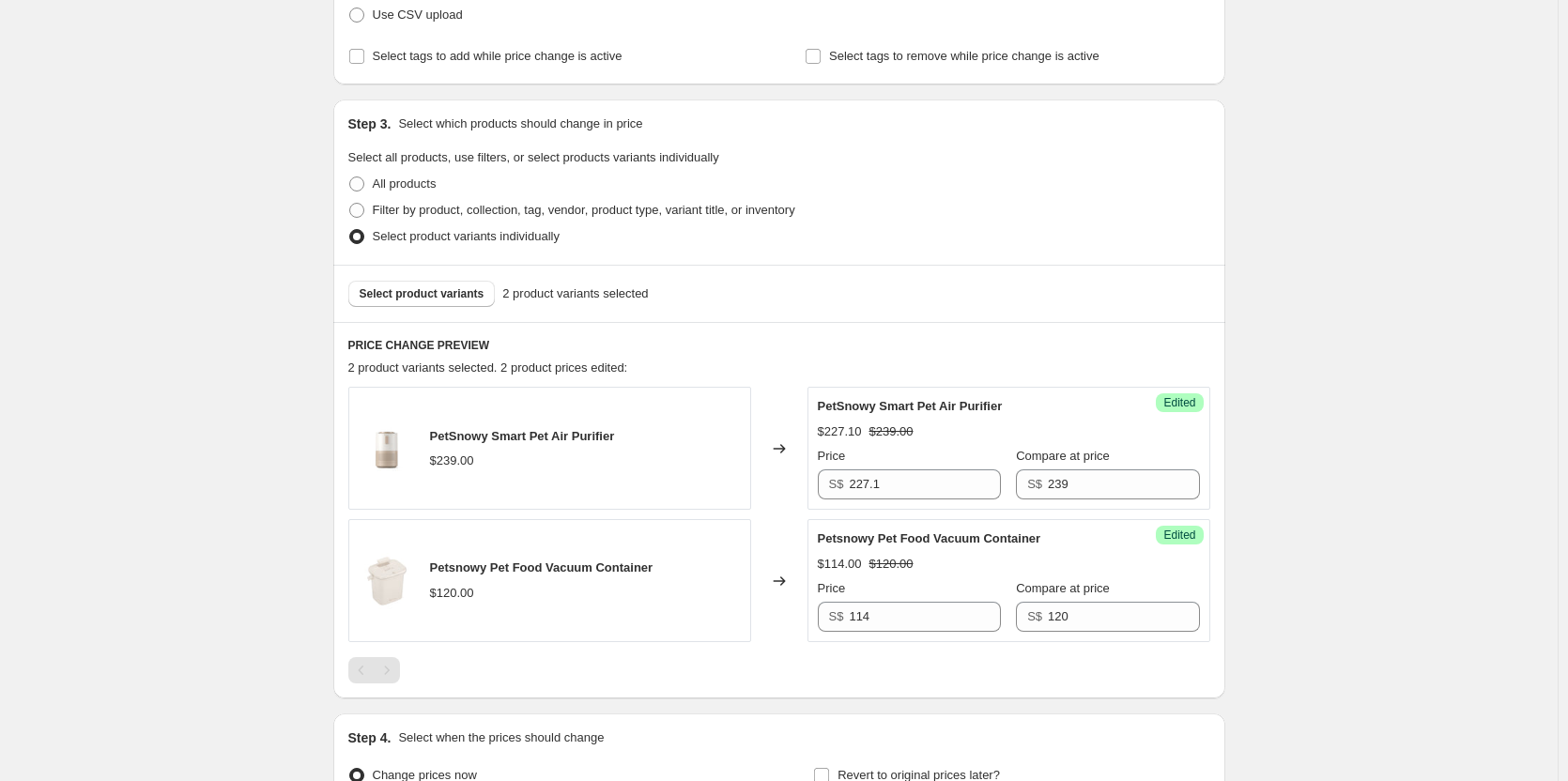
scroll to position [282, 0]
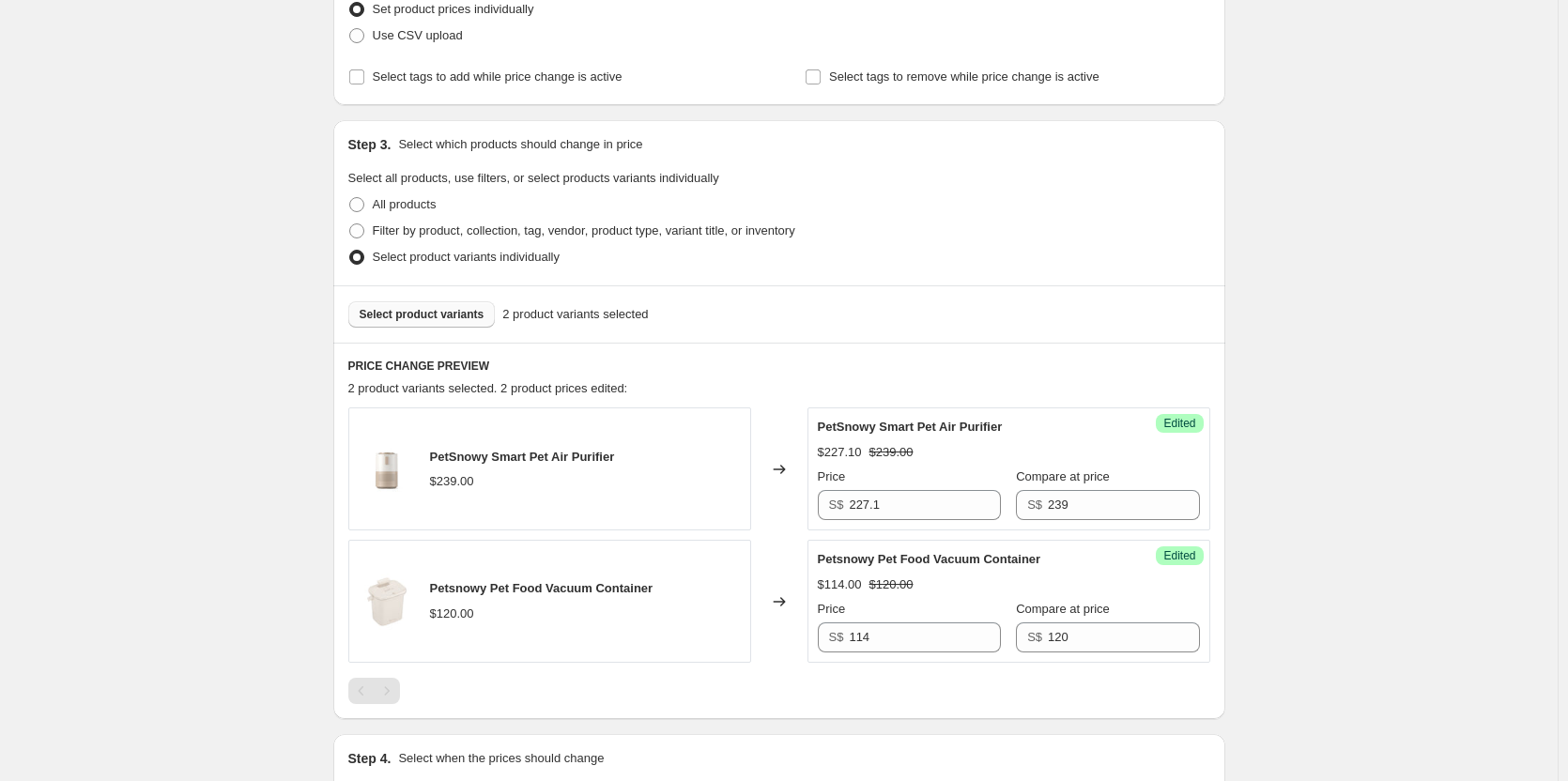
click at [450, 309] on span "Select product variants" at bounding box center [421, 314] width 125 height 15
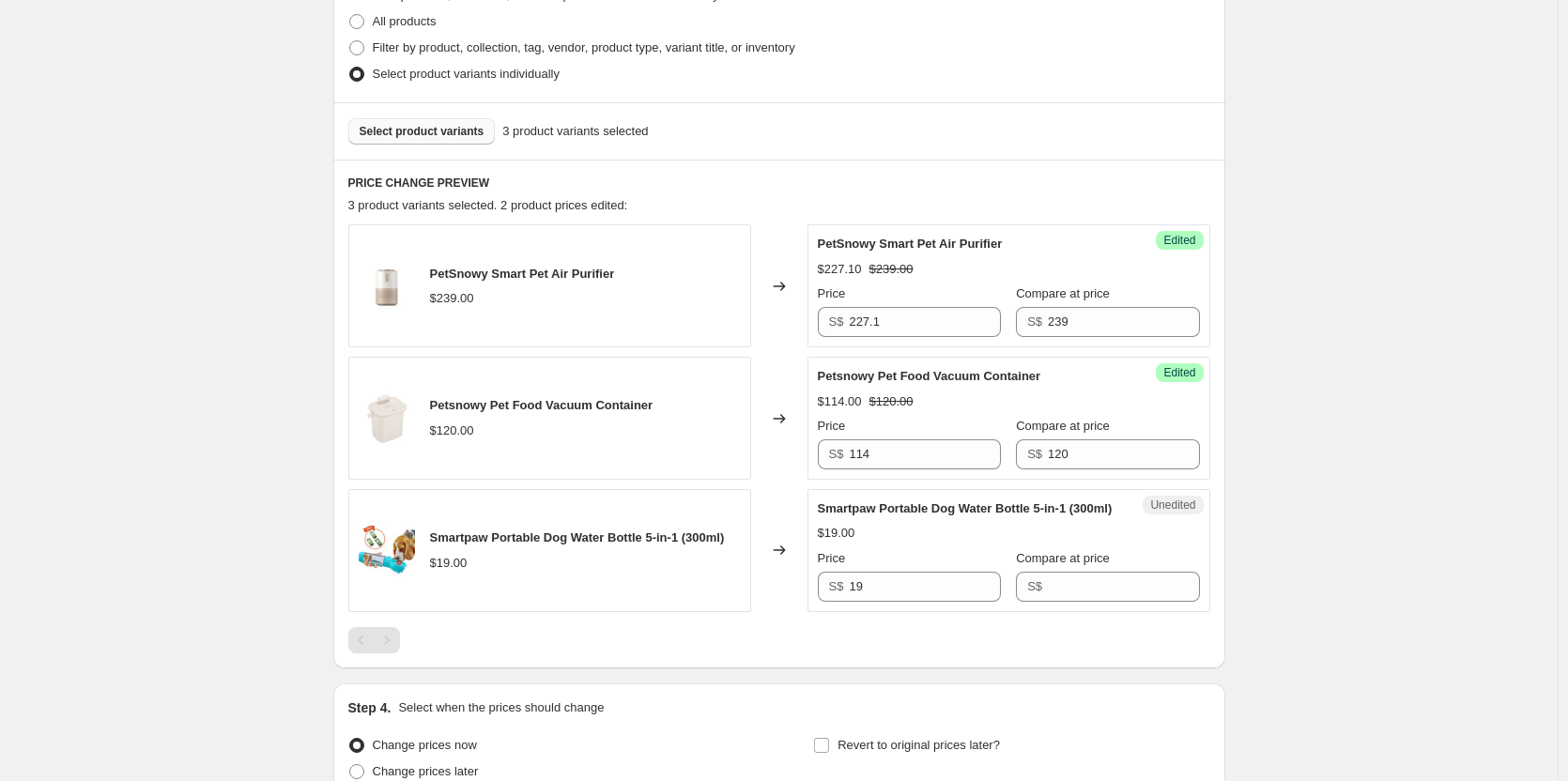
scroll to position [469, 0]
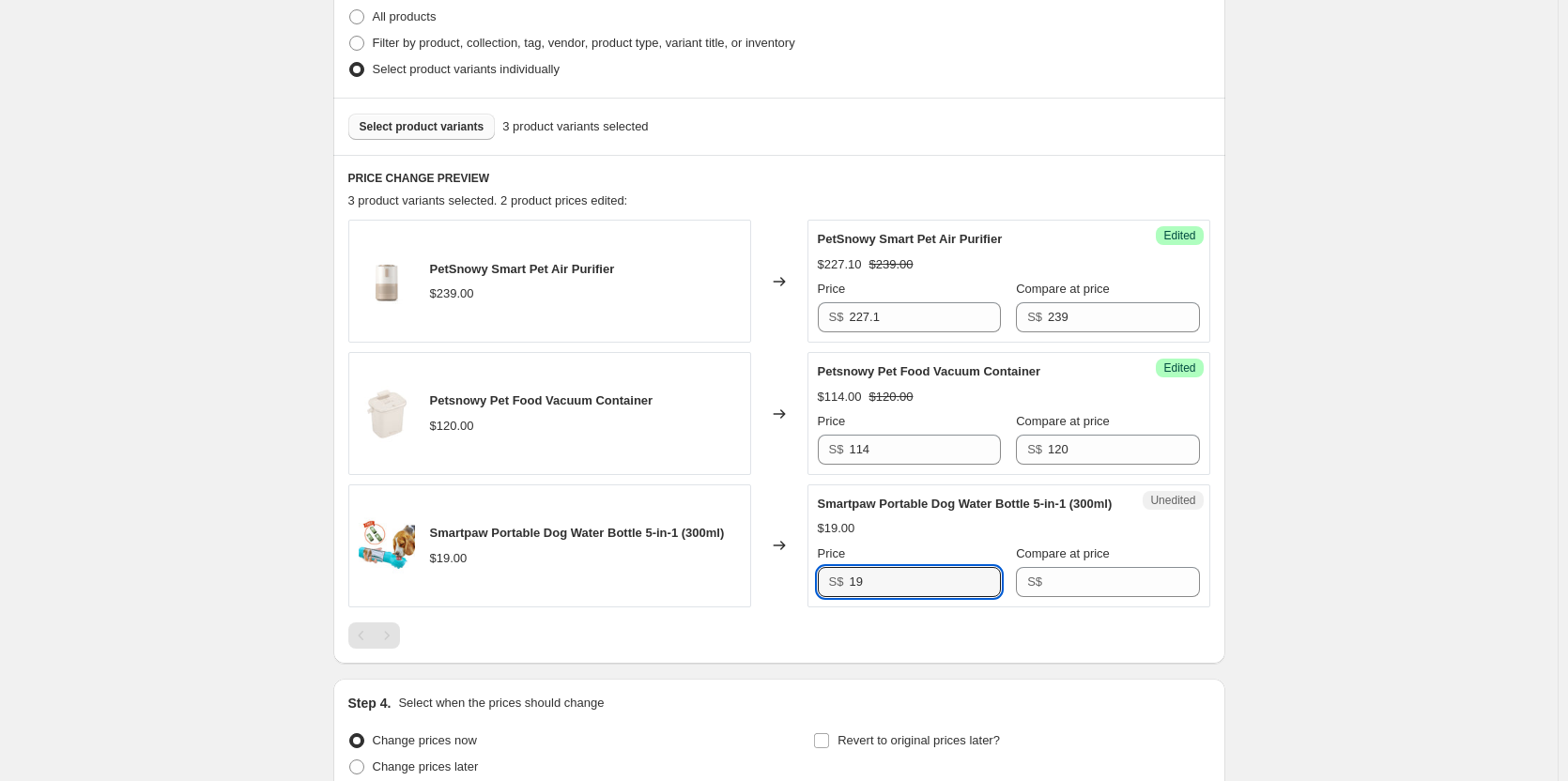
drag, startPoint x: 953, startPoint y: 593, endPoint x: 796, endPoint y: 586, distance: 157.2
click at [796, 589] on div "Smartpaw Portable Dog Water Bottle 5-in-1 (300ml) $19.00 Changed to Unedited Sm…" at bounding box center [779, 545] width 862 height 123
type input "18.1"
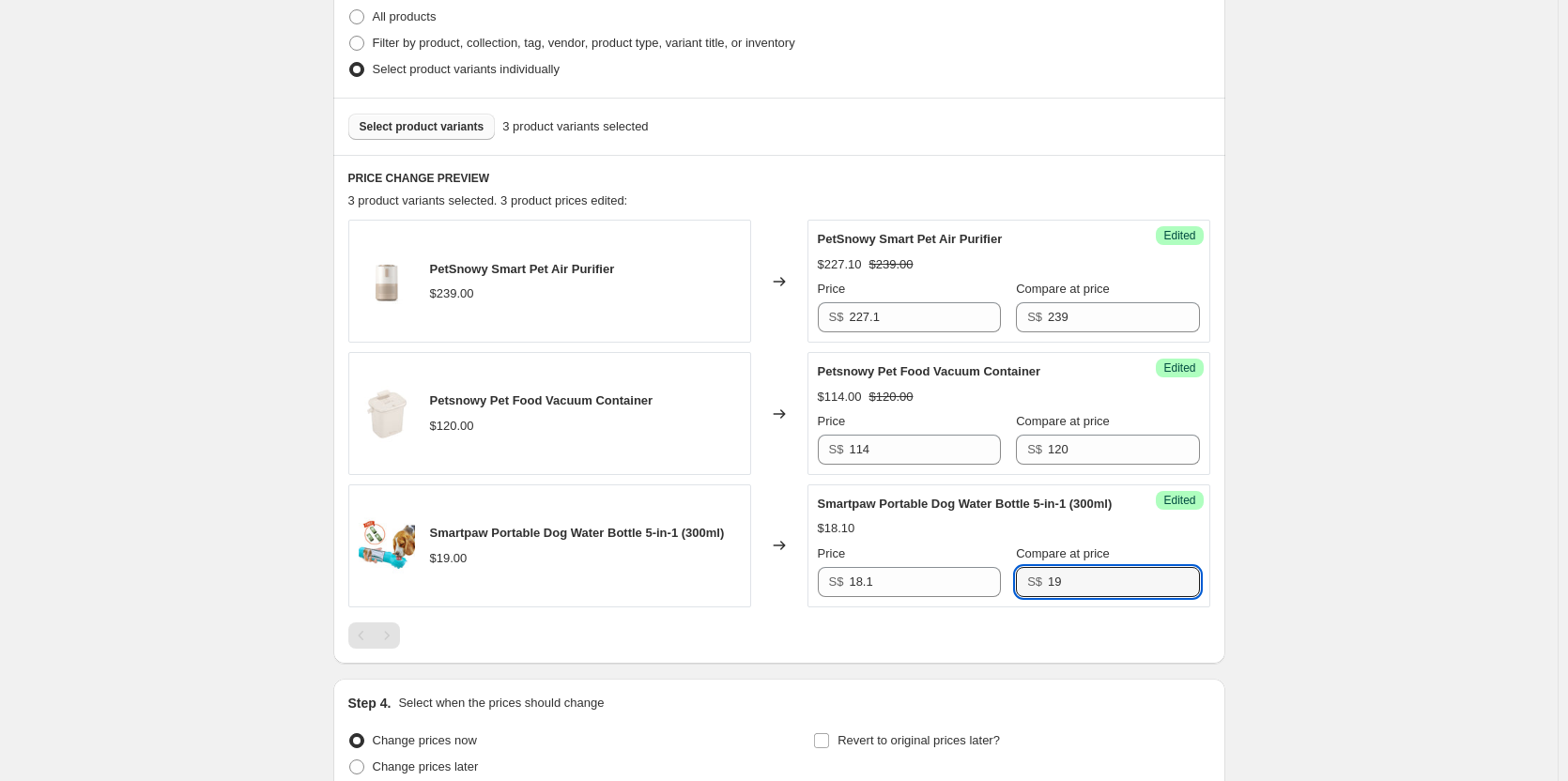
type input "19"
click at [1290, 504] on div "Create new price [MEDICAL_DATA]. This page is ready Create new price [MEDICAL_D…" at bounding box center [779, 243] width 1558 height 1424
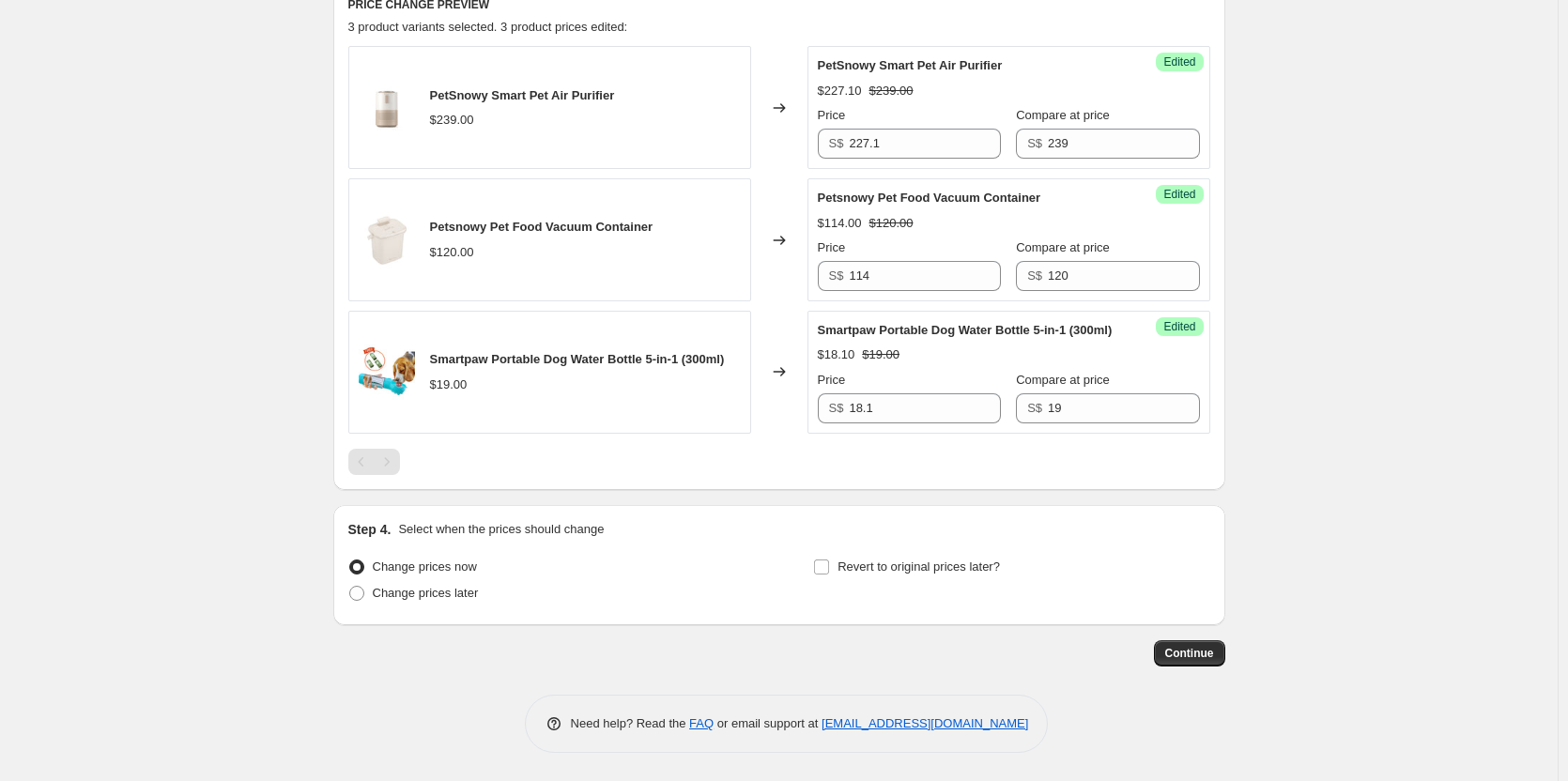
scroll to position [662, 0]
click at [462, 582] on label "Change prices later" at bounding box center [413, 593] width 131 height 26
click at [351, 586] on input "Change prices later" at bounding box center [350, 586] width 1 height 1
radio input "true"
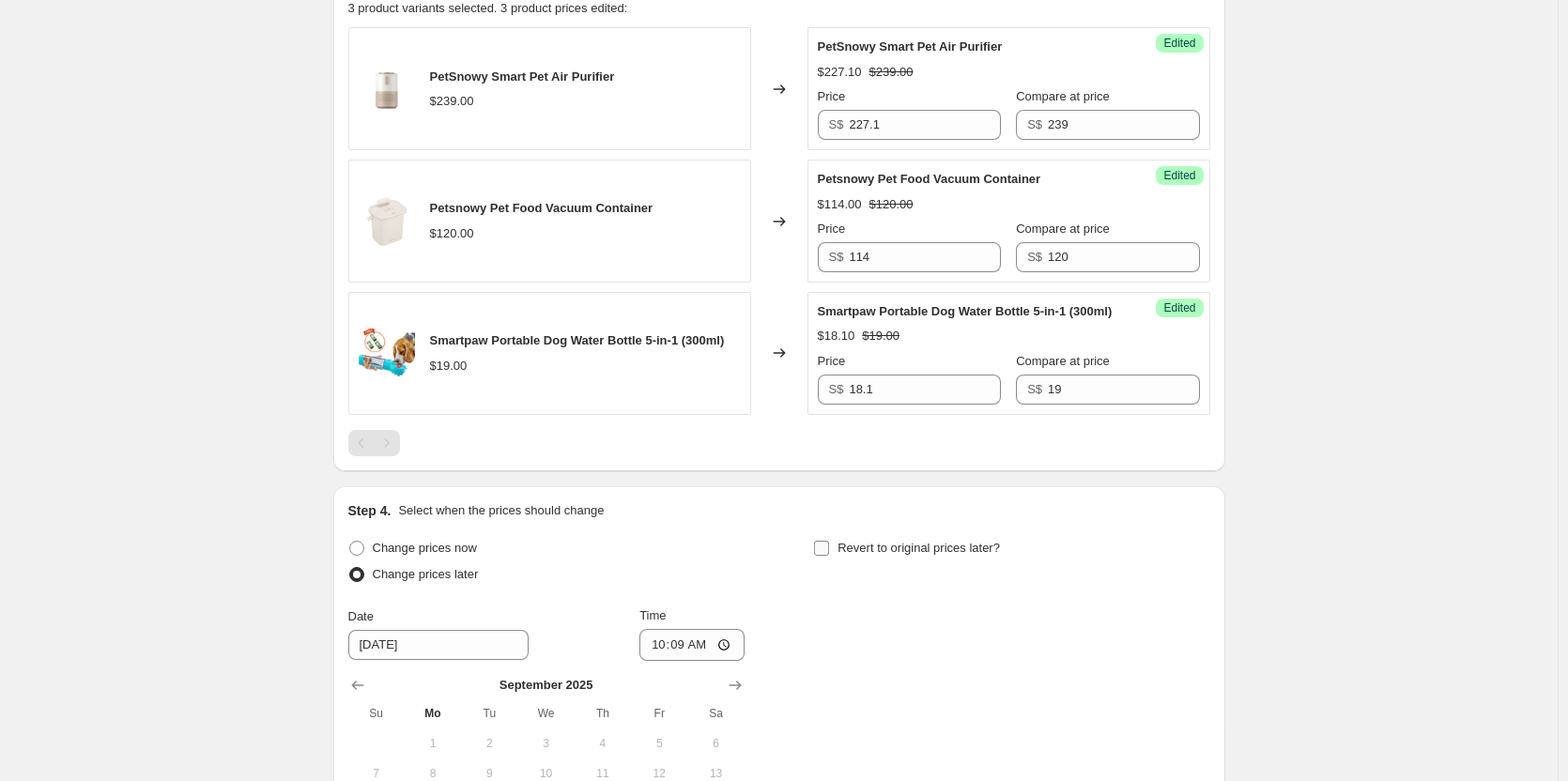
click at [830, 557] on span at bounding box center [821, 548] width 17 height 17
click at [829, 556] on input "Revert to original prices later?" at bounding box center [821, 548] width 15 height 15
checkbox input "true"
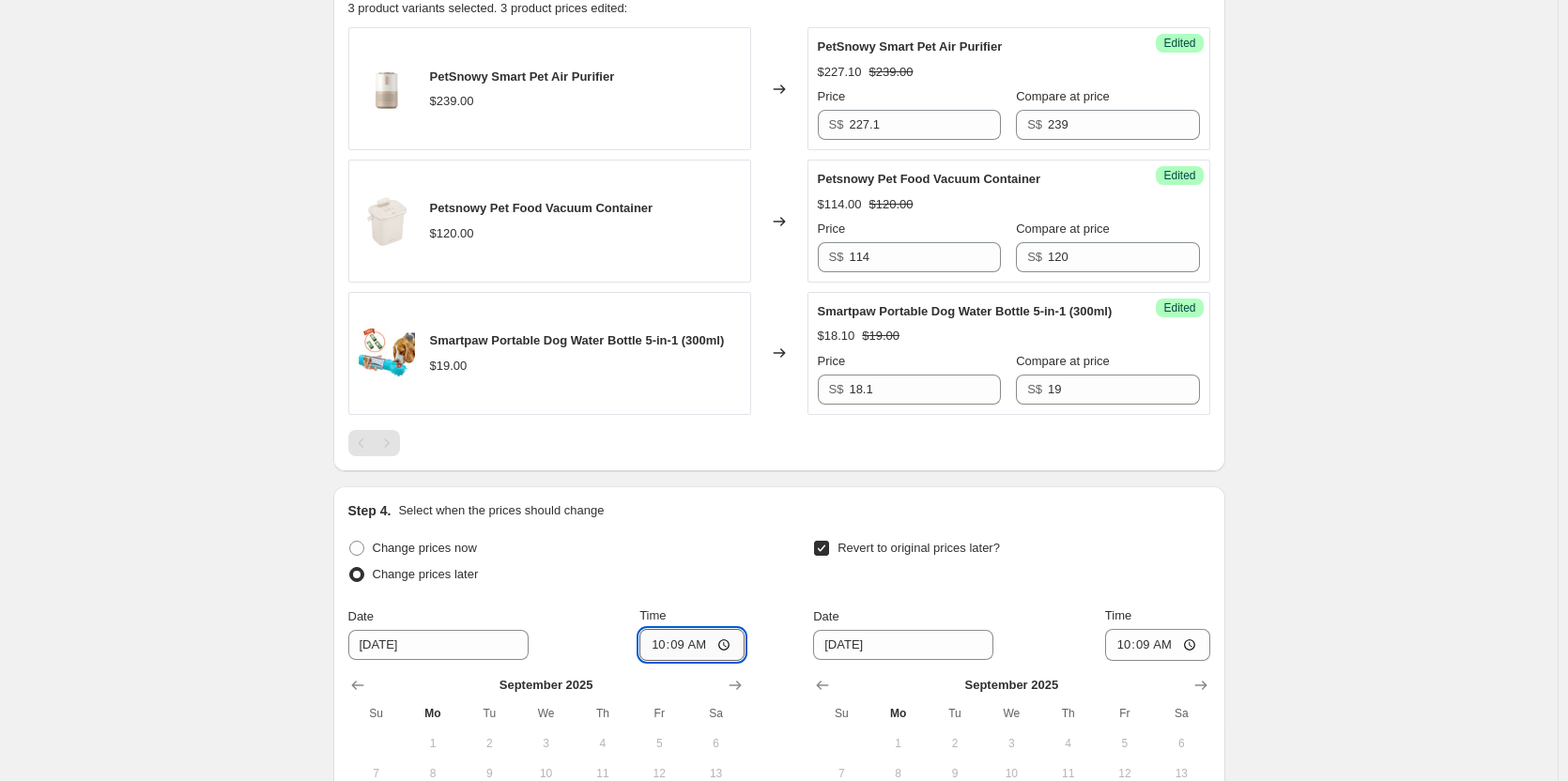
click at [662, 661] on input "10:09" at bounding box center [691, 645] width 105 height 32
type input "00:00"
click at [884, 679] on div "[DATE] Su Mo Tu We Th Fr Sa 1 2 3 4 5 6 7 8 9 10 11 12 13 14 15 16 17 18 19 20 …" at bounding box center [1004, 770] width 411 height 218
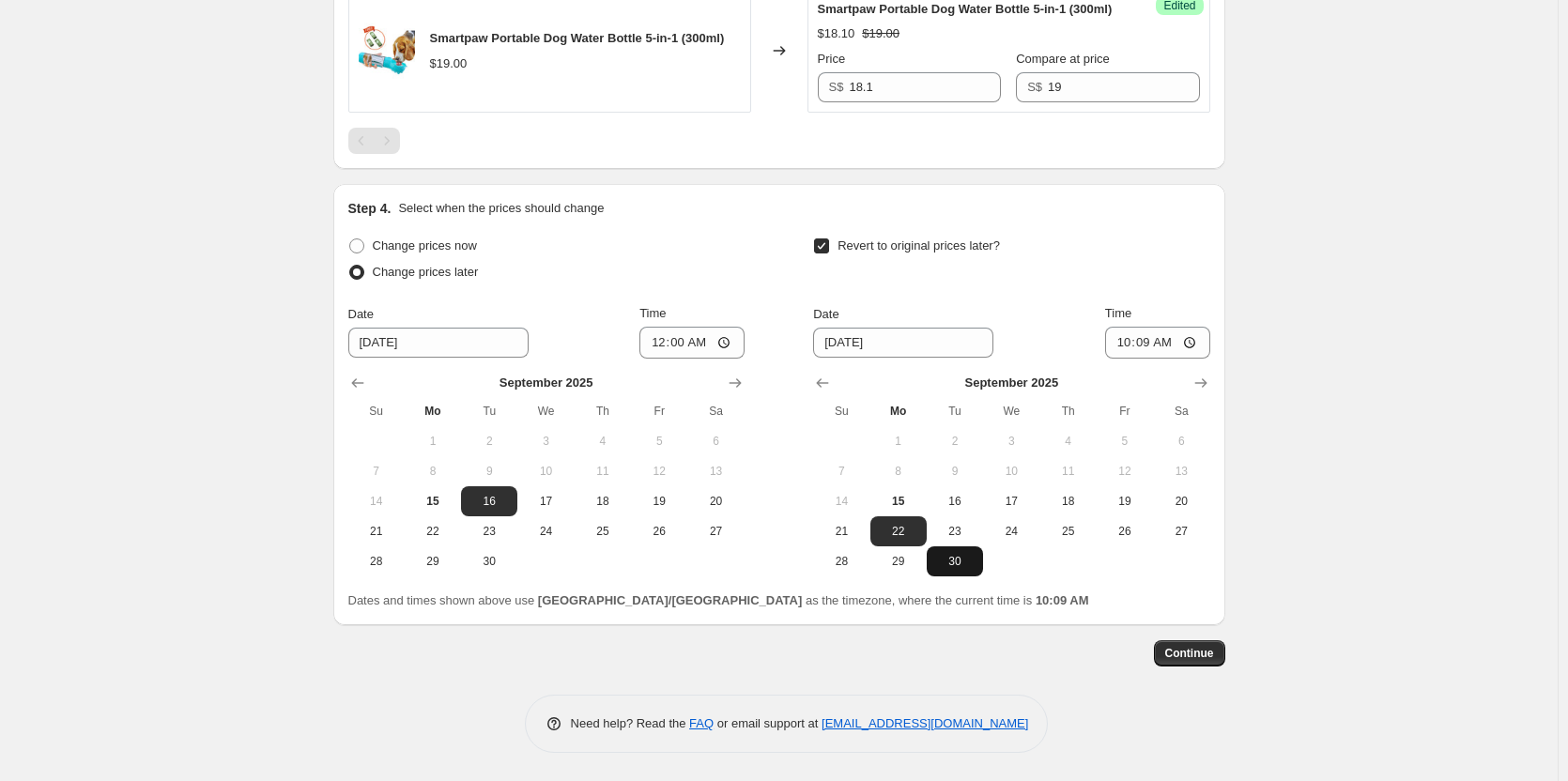
click at [968, 570] on button "30" at bounding box center [955, 561] width 56 height 30
type input "[DATE]"
click at [1135, 339] on input "10:09" at bounding box center [1158, 343] width 105 height 32
type input "12:59"
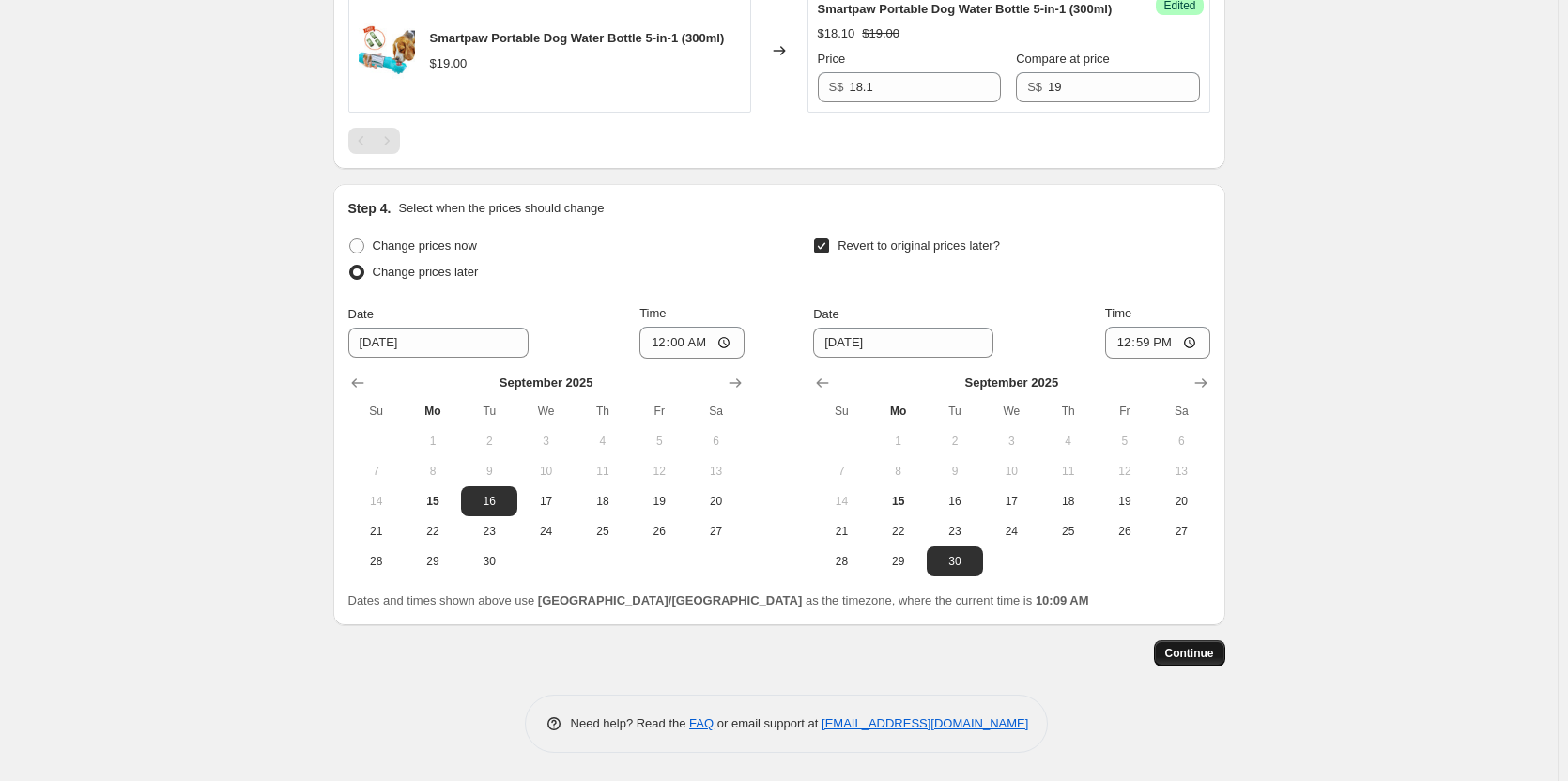
click at [1214, 656] on span "Continue" at bounding box center [1189, 653] width 49 height 15
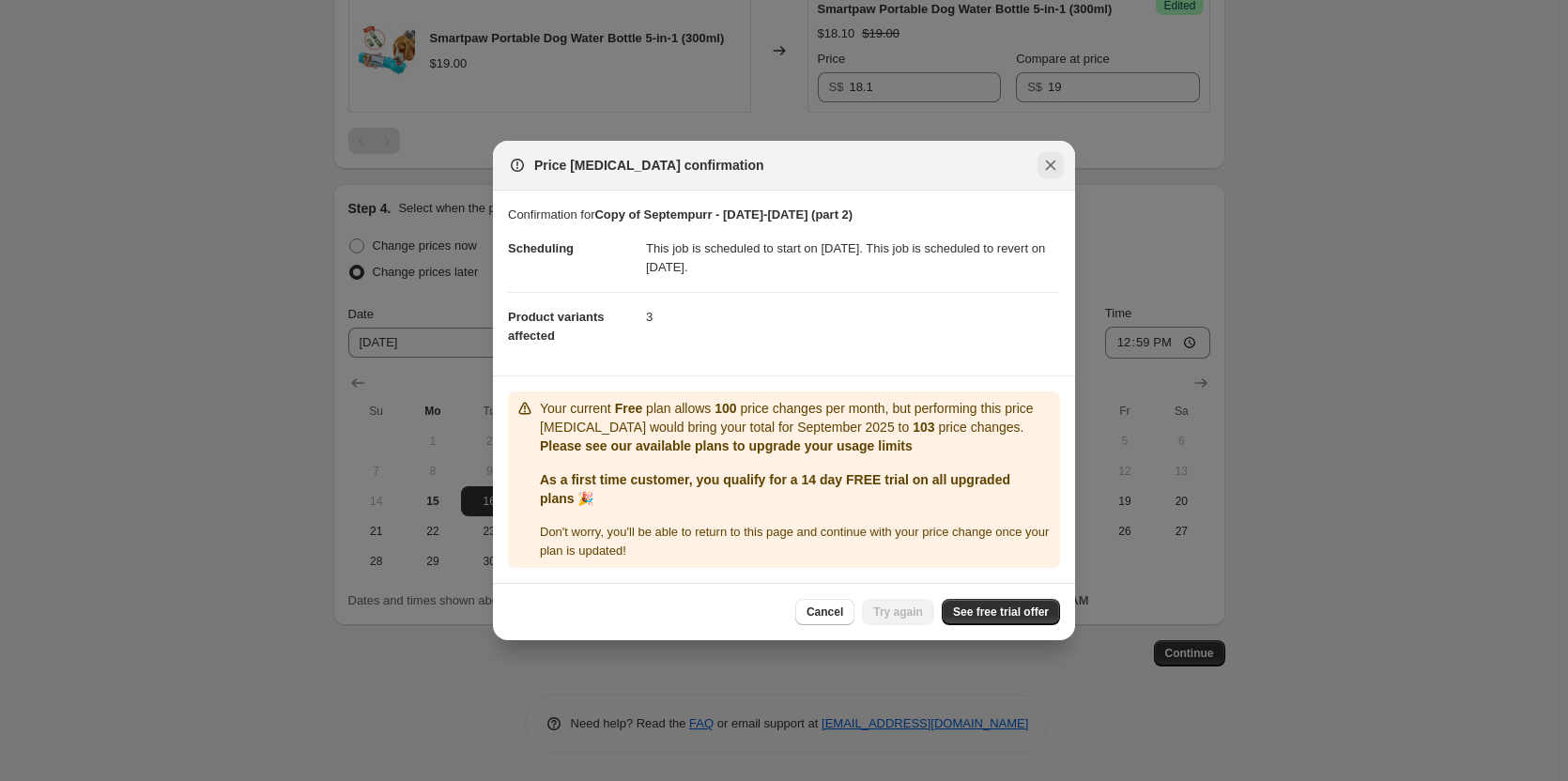
click at [1043, 156] on icon "Close" at bounding box center [1051, 165] width 19 height 19
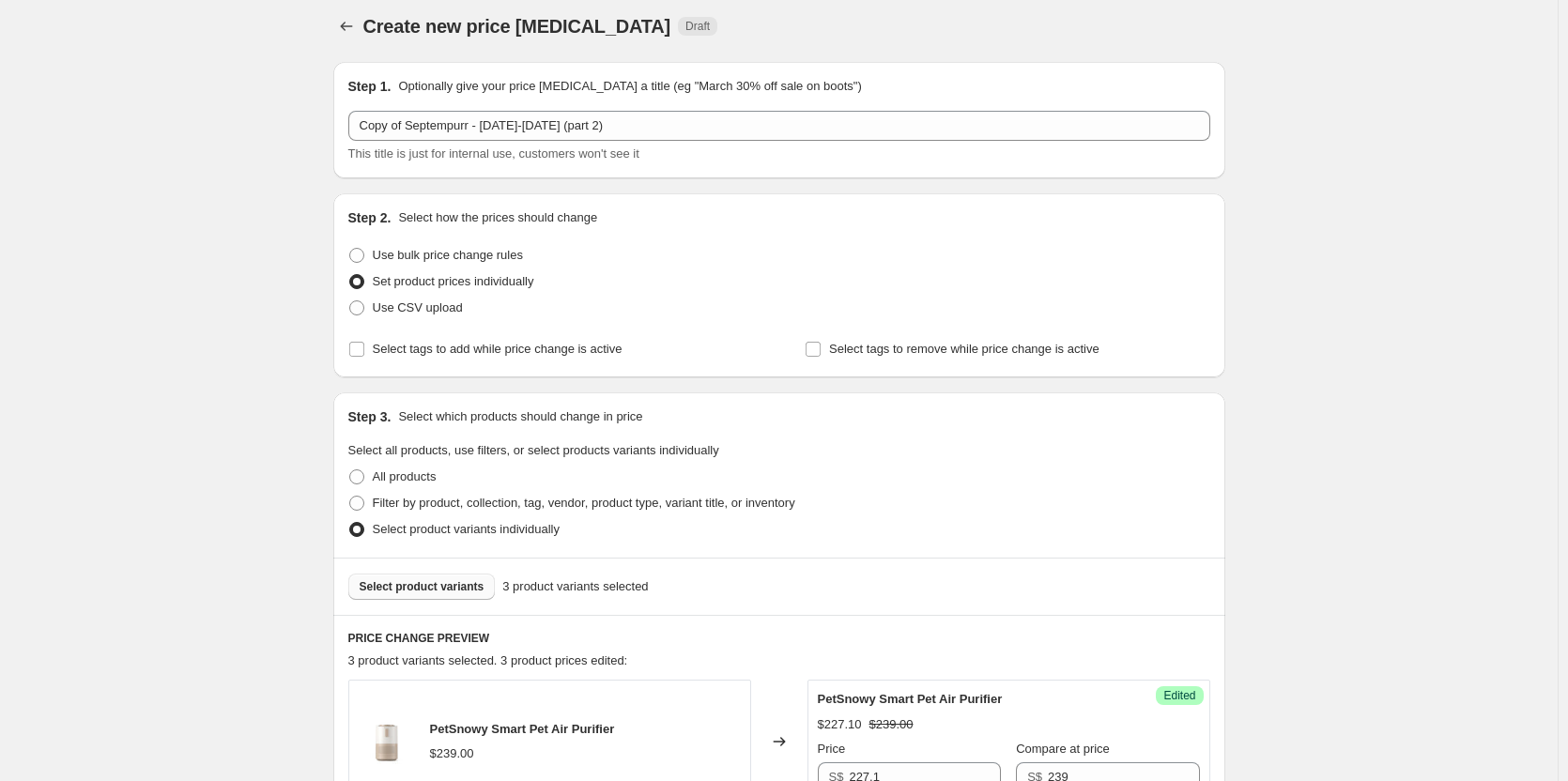
scroll to position [0, 0]
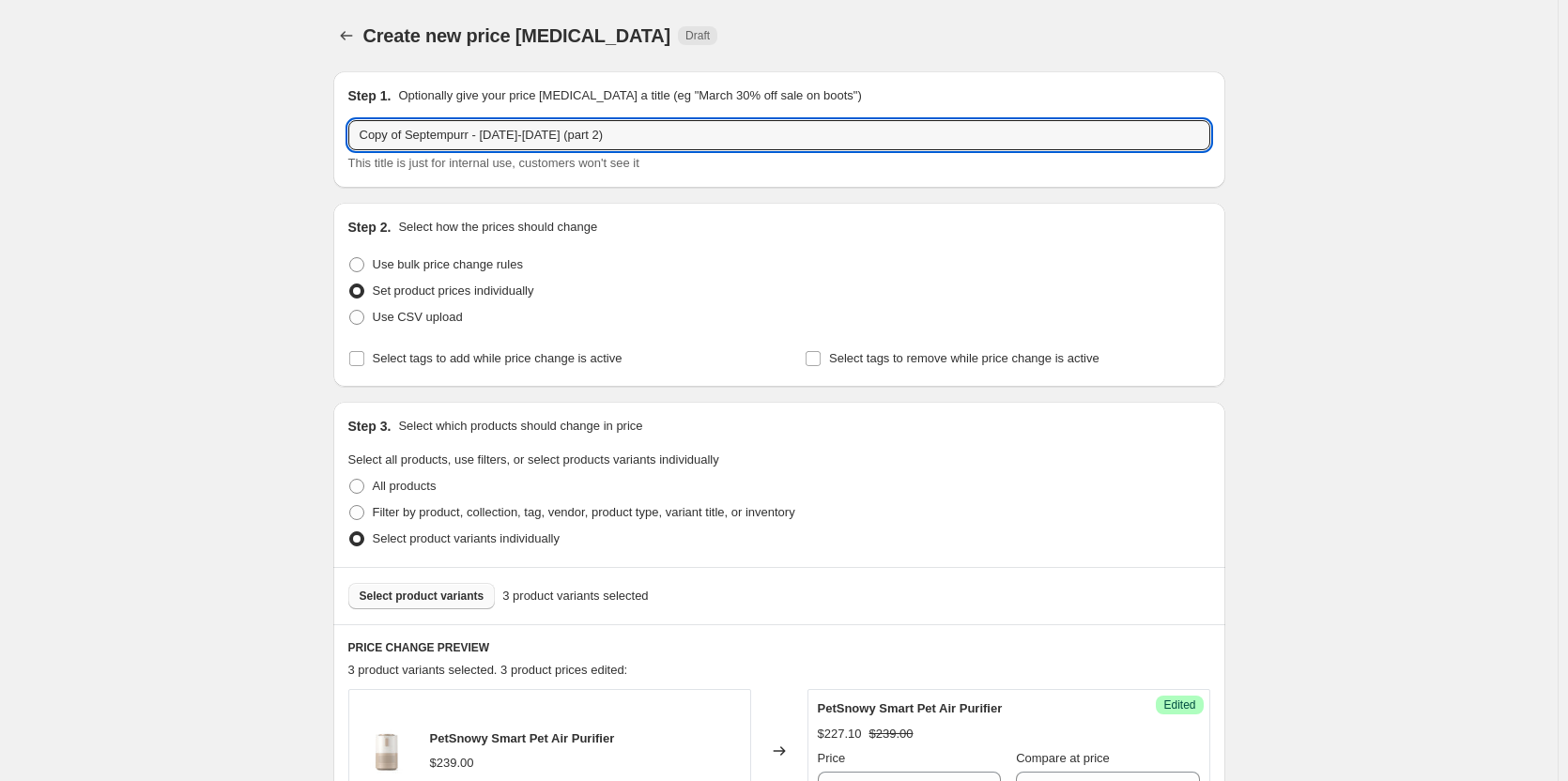
drag, startPoint x: 408, startPoint y: 127, endPoint x: 276, endPoint y: 128, distance: 132.0
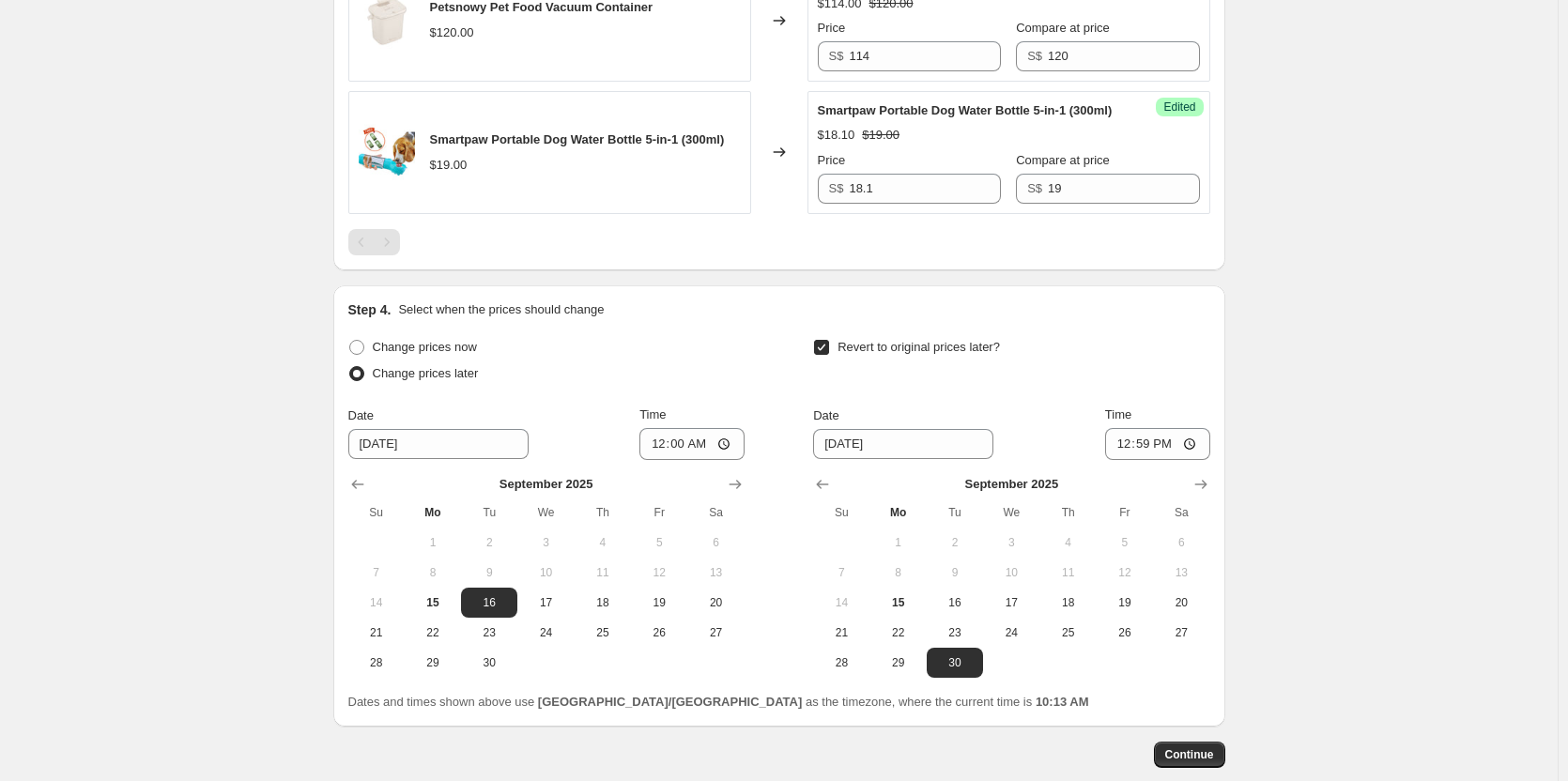
scroll to position [939, 0]
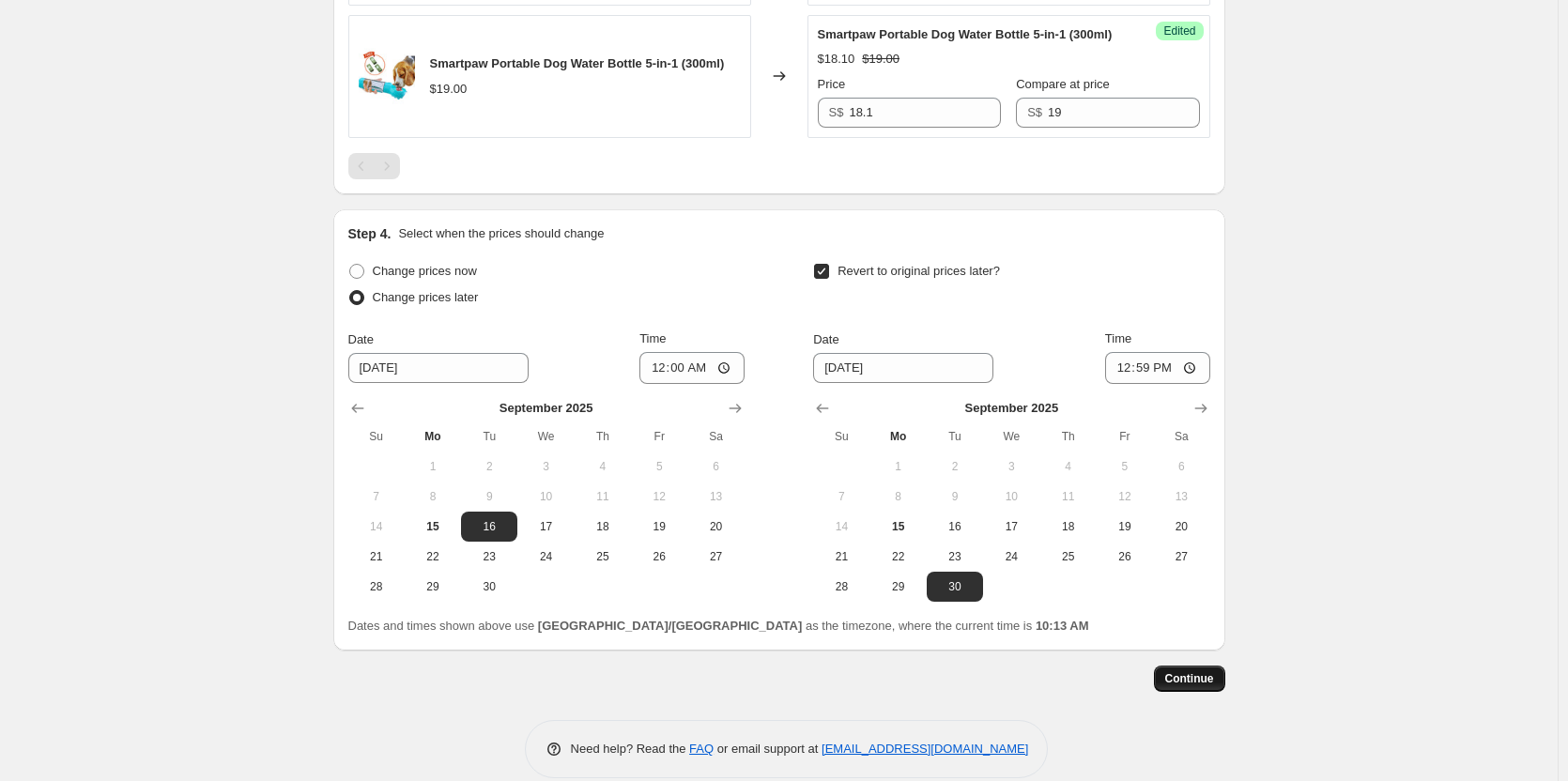
type input "[GEOGRAPHIC_DATA] - [DATE]-[DATE] (part 2)"
click at [1188, 686] on span "Continue" at bounding box center [1189, 678] width 49 height 15
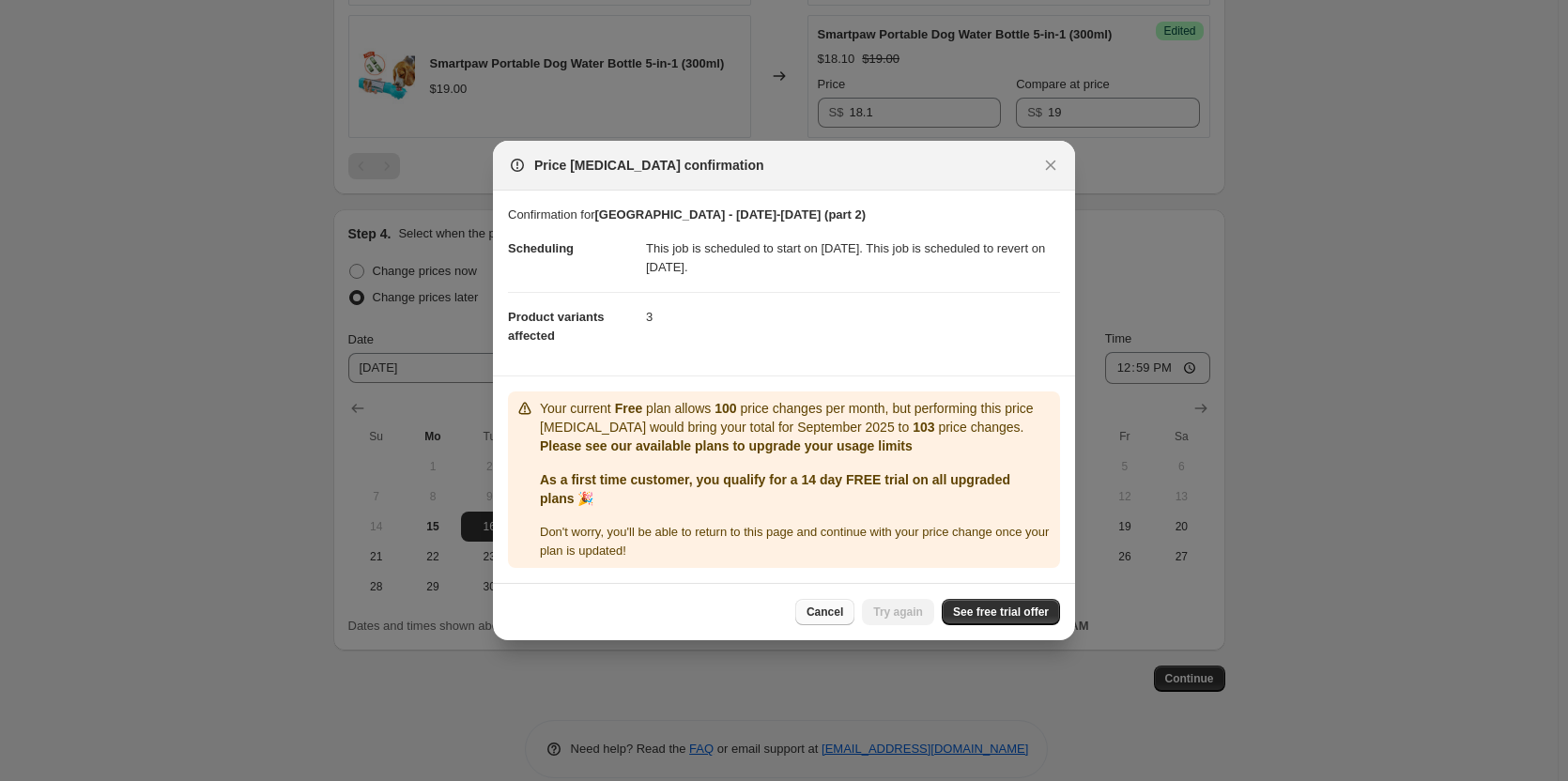
click at [823, 609] on span "Cancel" at bounding box center [825, 612] width 37 height 15
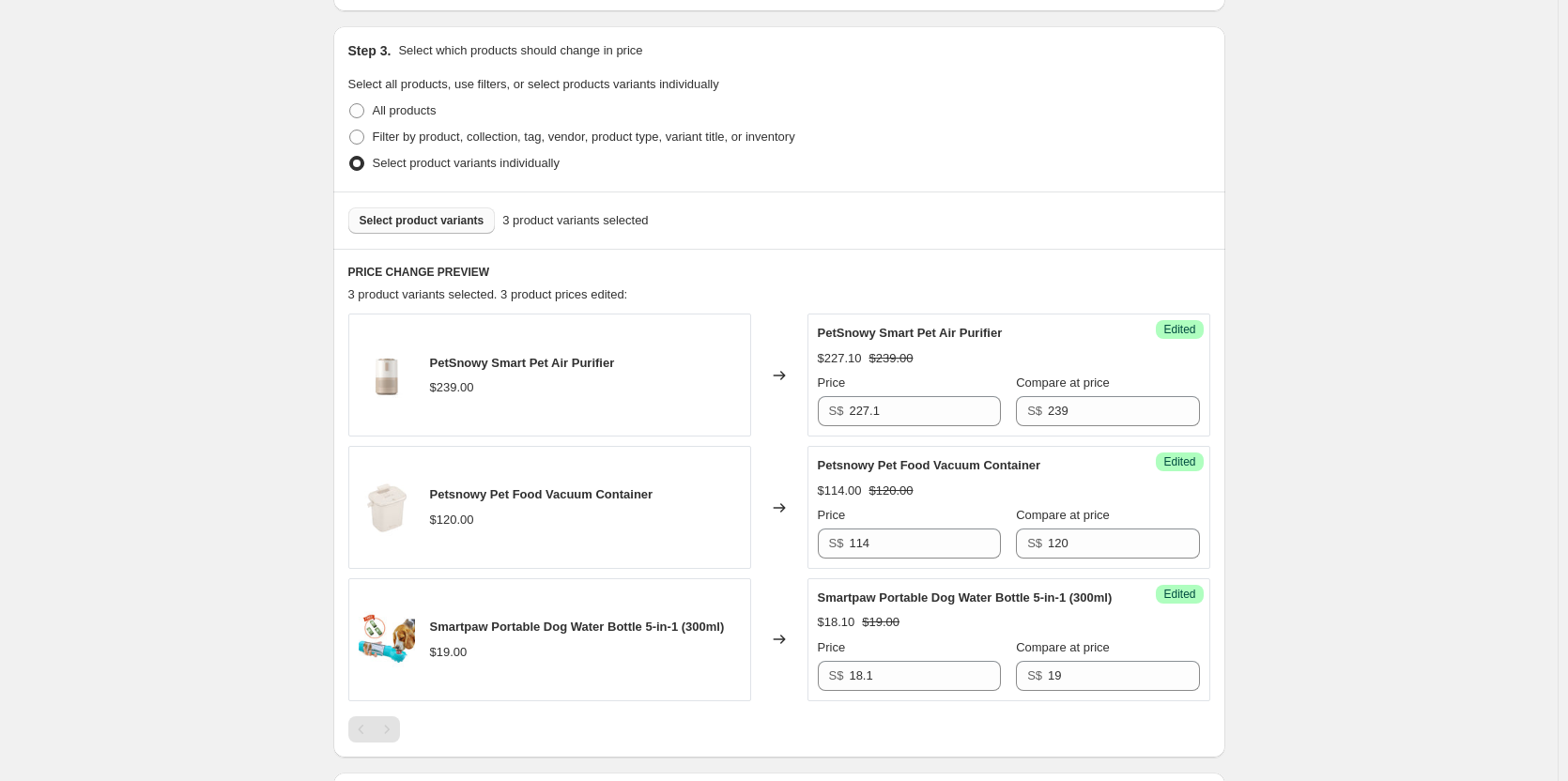
scroll to position [0, 0]
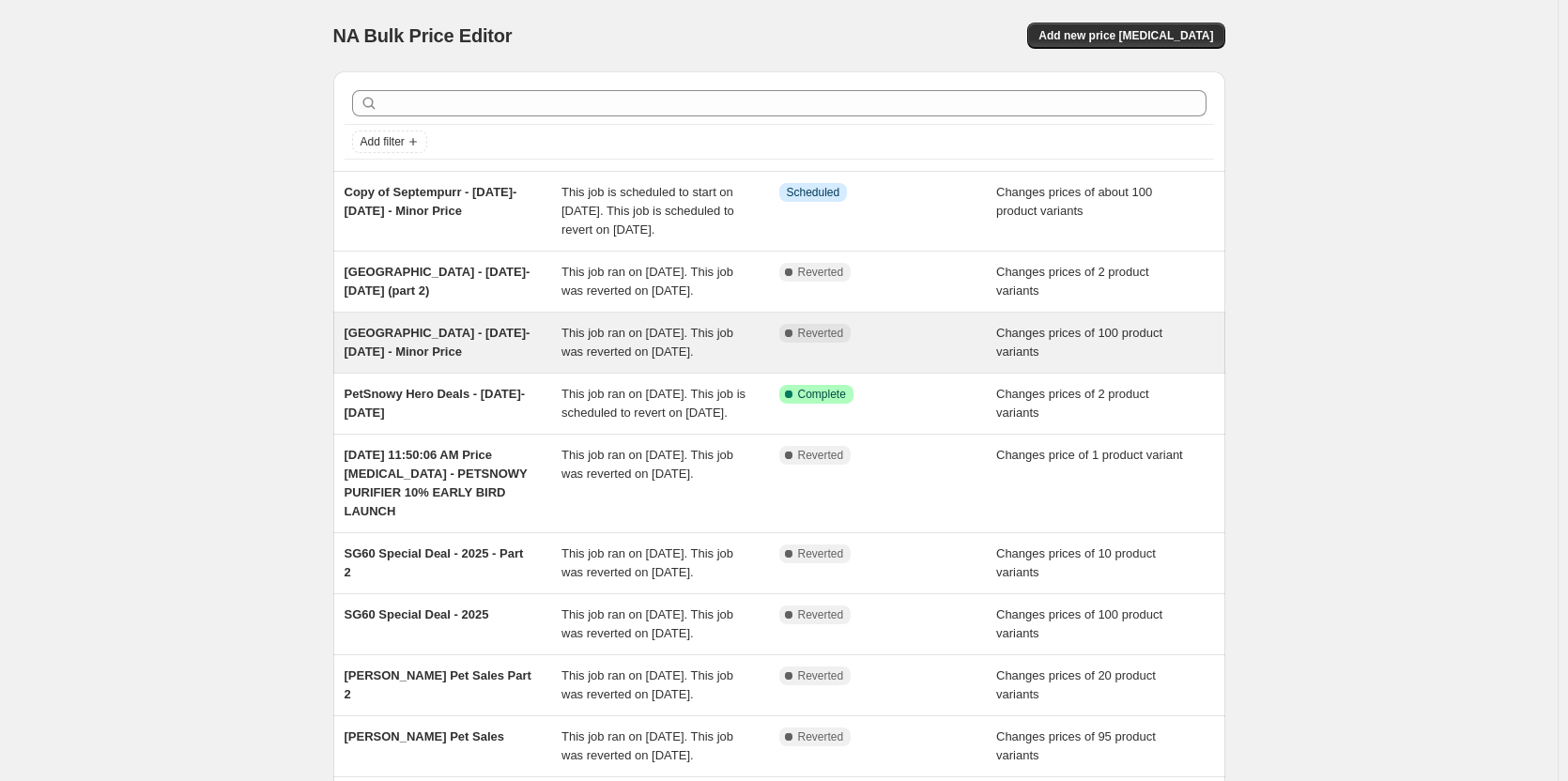
click at [1142, 362] on div "Changes prices of 100 product variants" at bounding box center [1106, 343] width 218 height 38
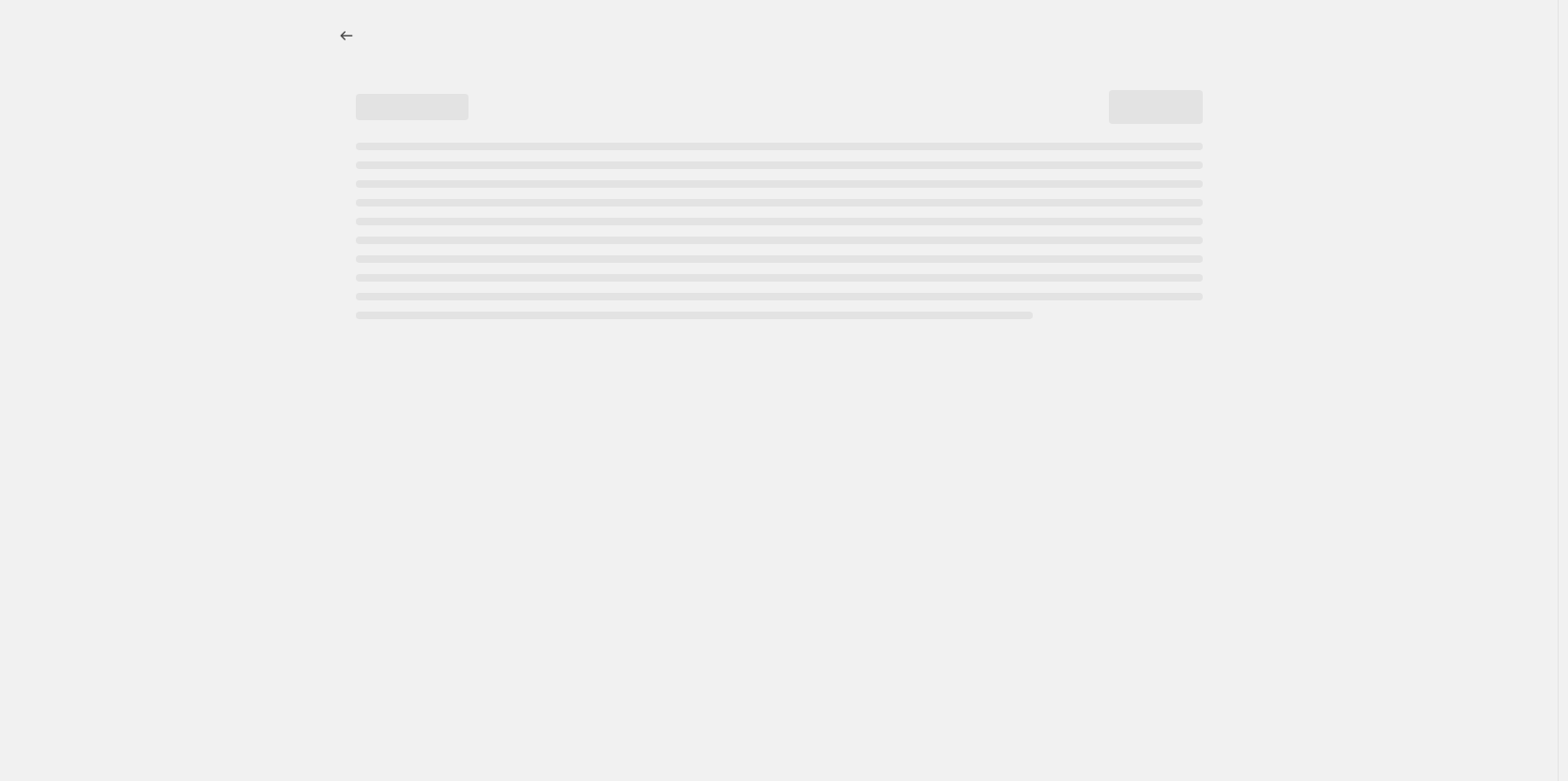
select select "product_status"
select select "inventory_quantity"
select select ">"
select select "vendor"
select select "not_equal"
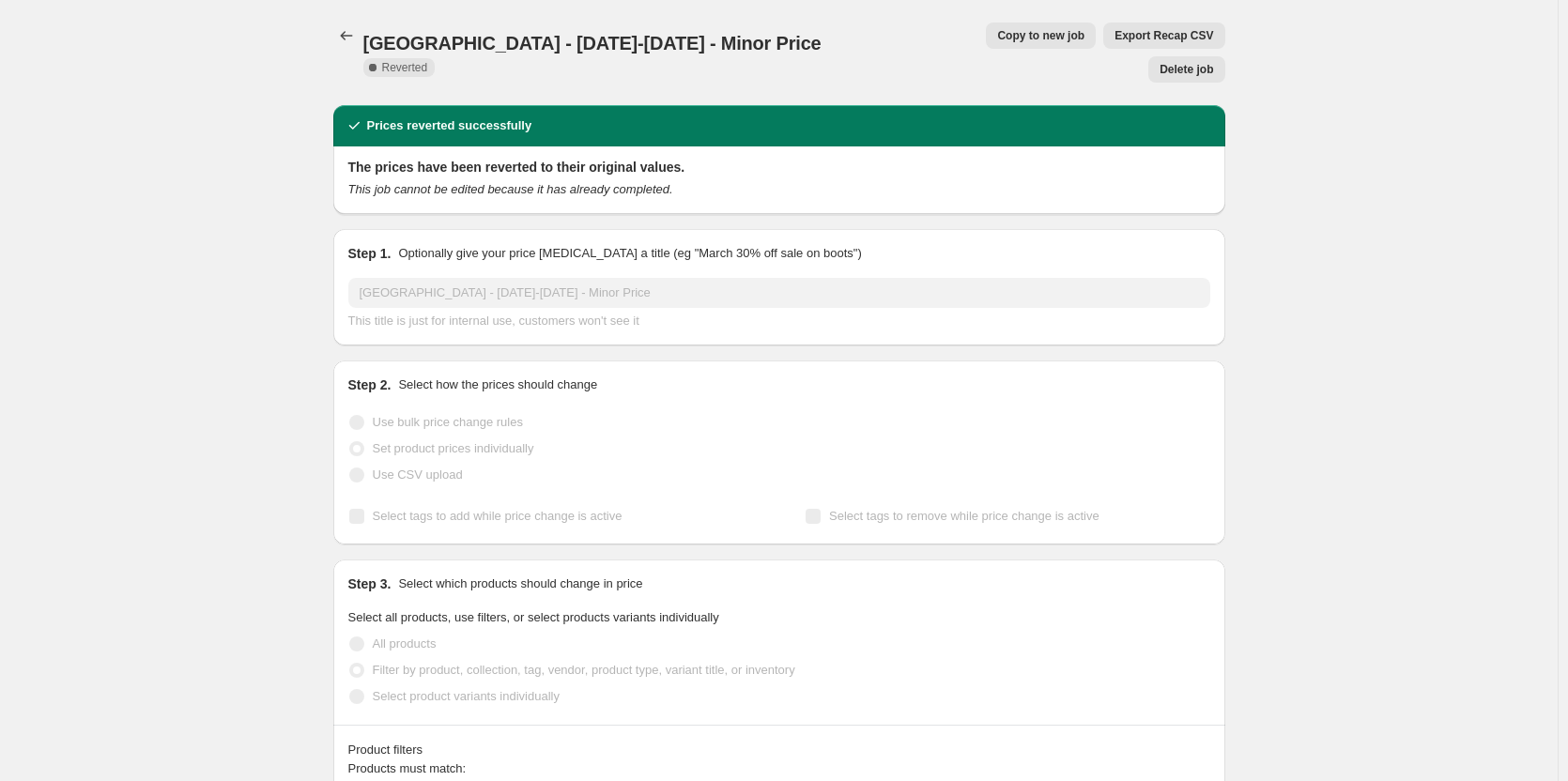
click at [1175, 62] on span "Delete job" at bounding box center [1186, 69] width 54 height 15
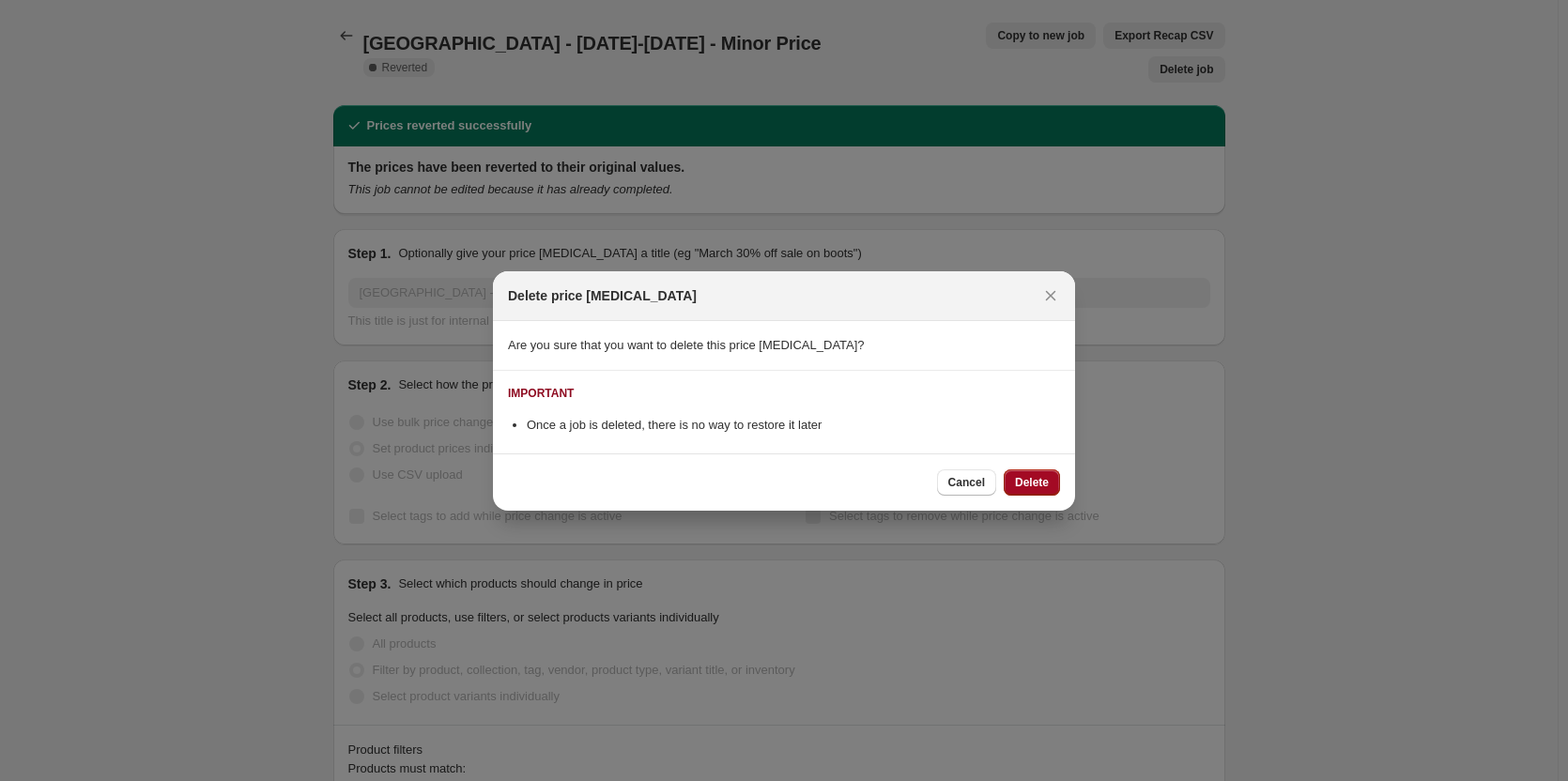
click at [1048, 491] on button "Delete" at bounding box center [1032, 482] width 56 height 26
